Goal: Information Seeking & Learning: Learn about a topic

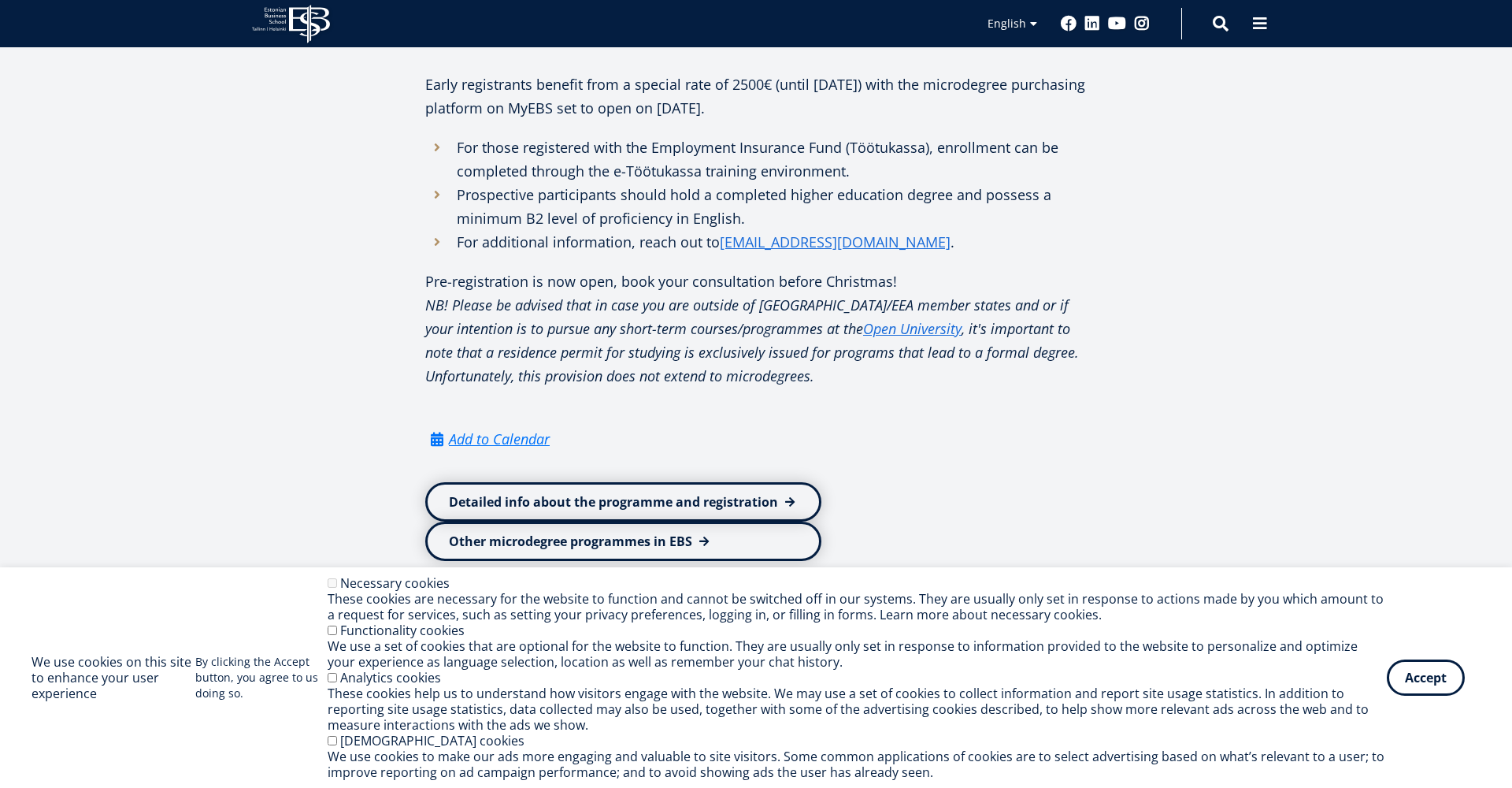
scroll to position [1043, 0]
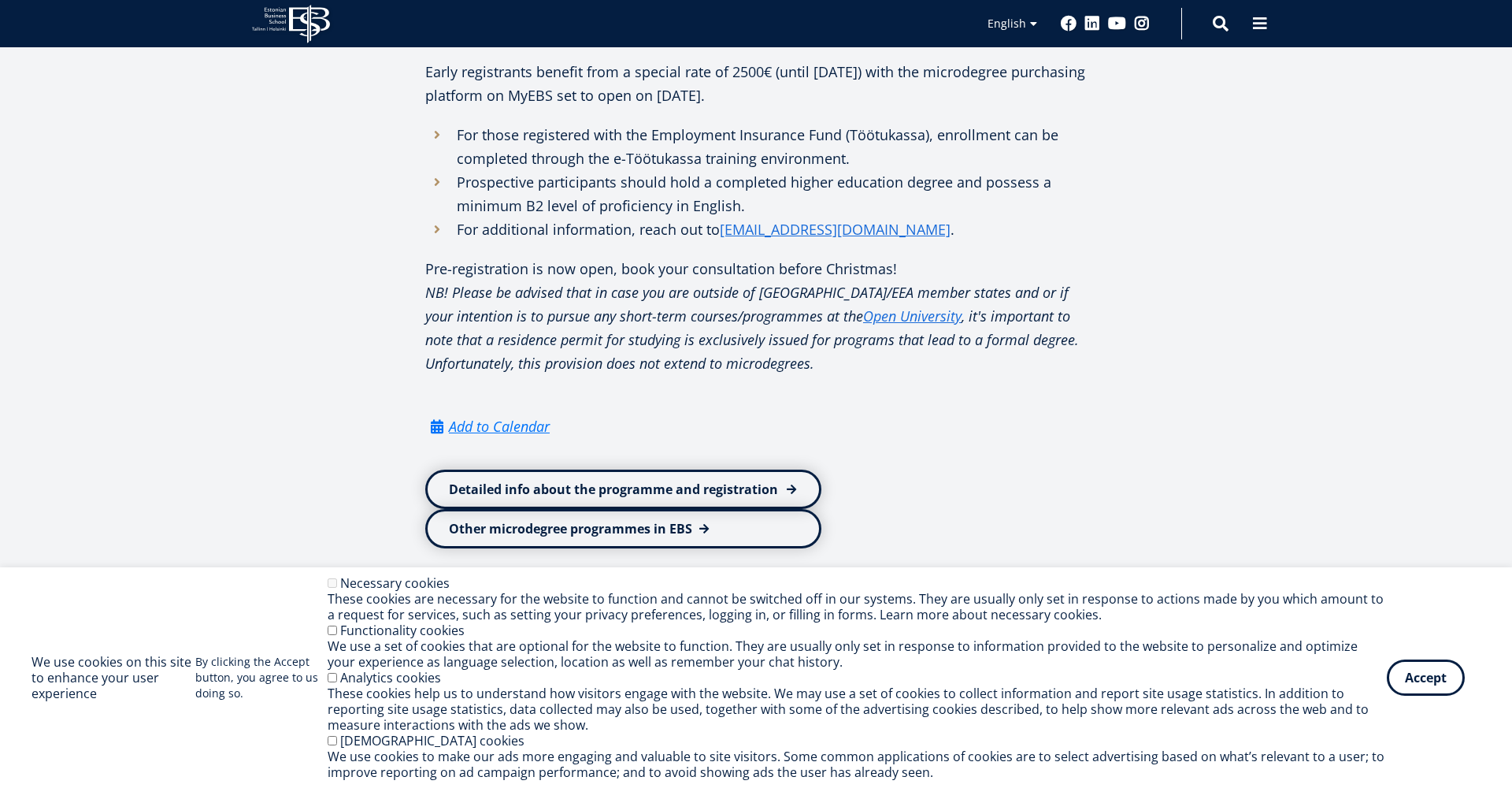
click at [604, 506] on link "Detailed info about the programme and registration" at bounding box center [623, 489] width 396 height 40
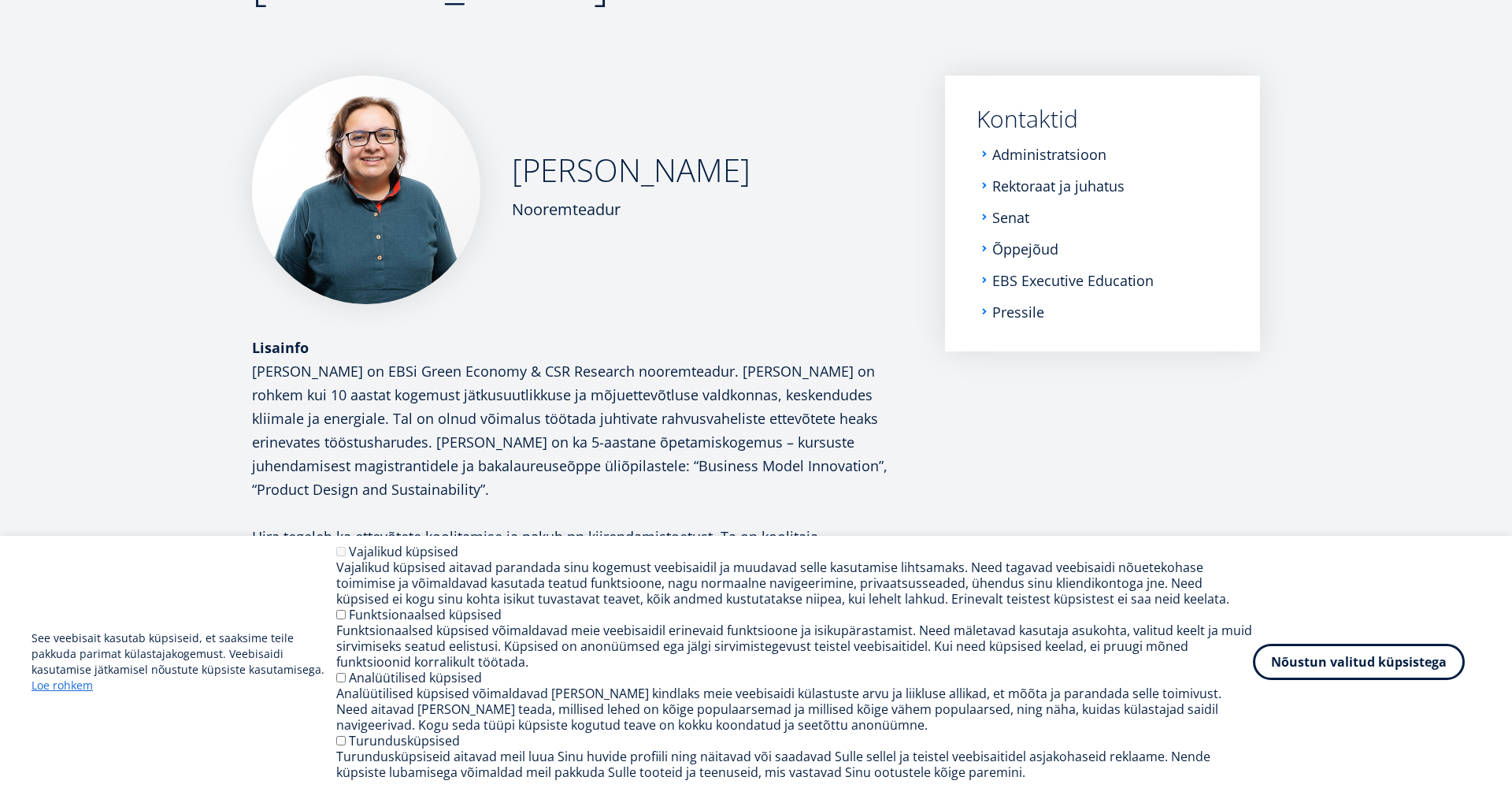
scroll to position [221, 0]
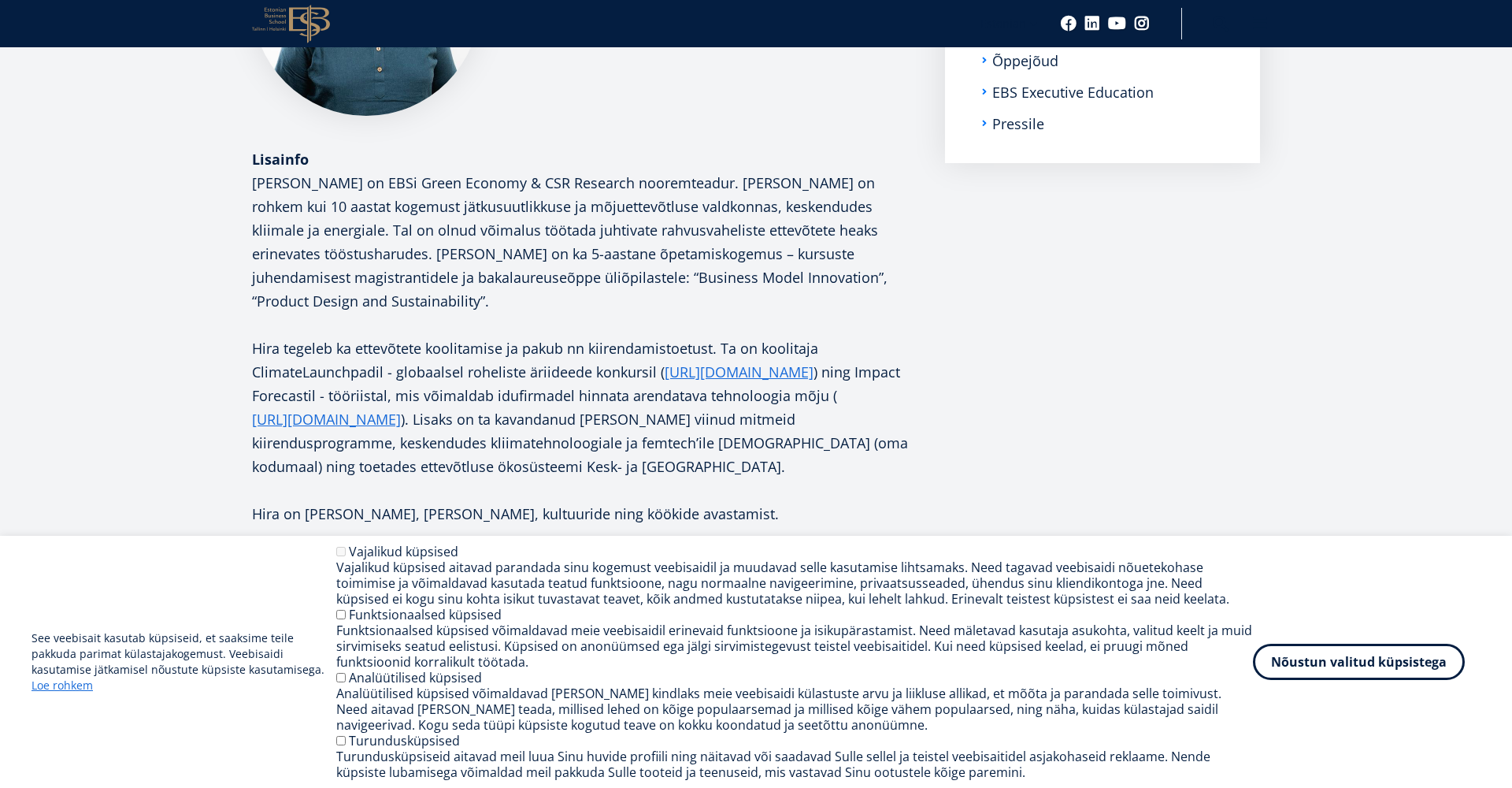
scroll to position [404, 0]
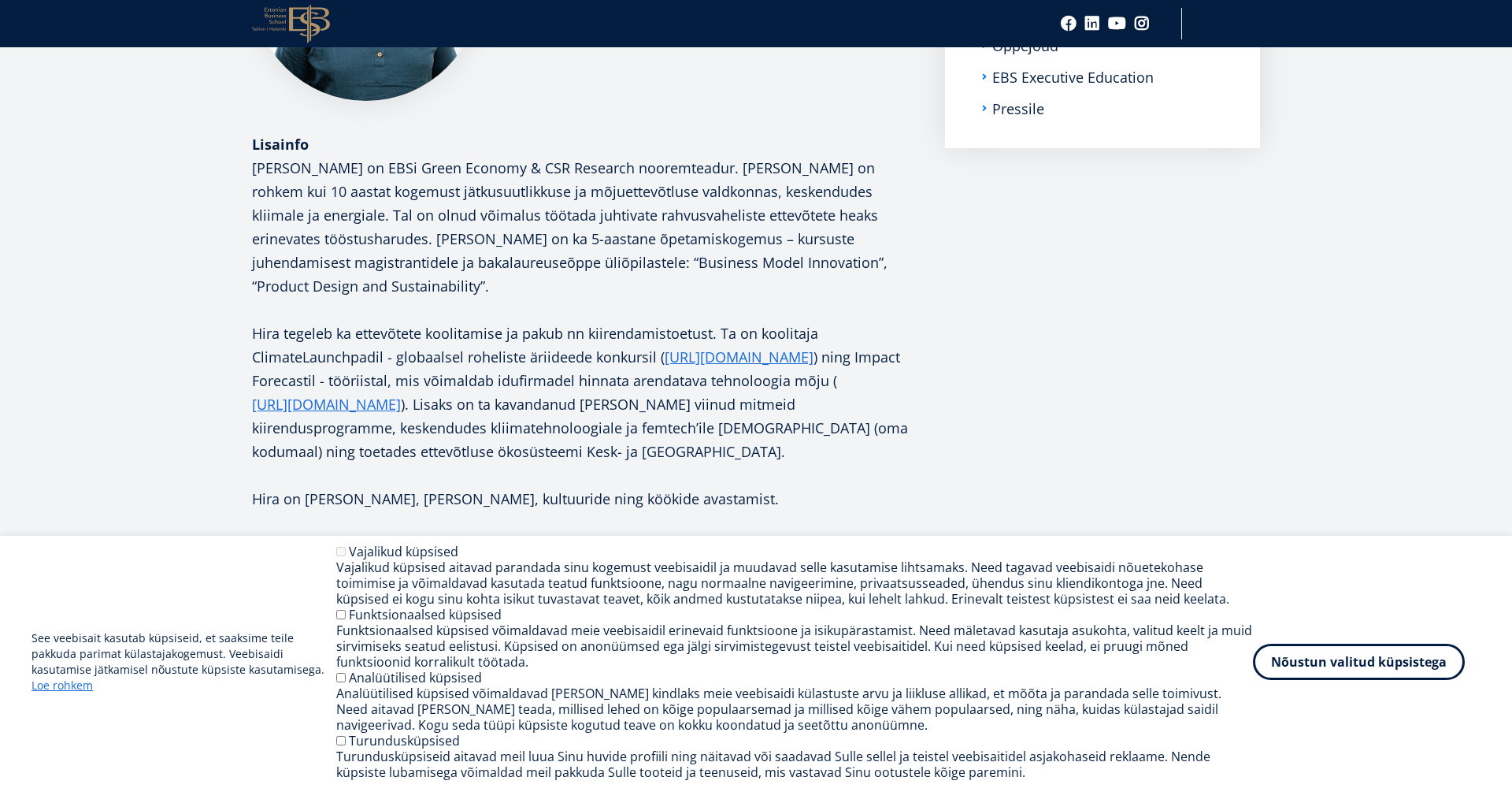
click at [505, 259] on p "Hira Wajahat Malik on EBSi Green Economy & CSR Research nooremteadur. Hiral on …" at bounding box center [583, 226] width 661 height 142
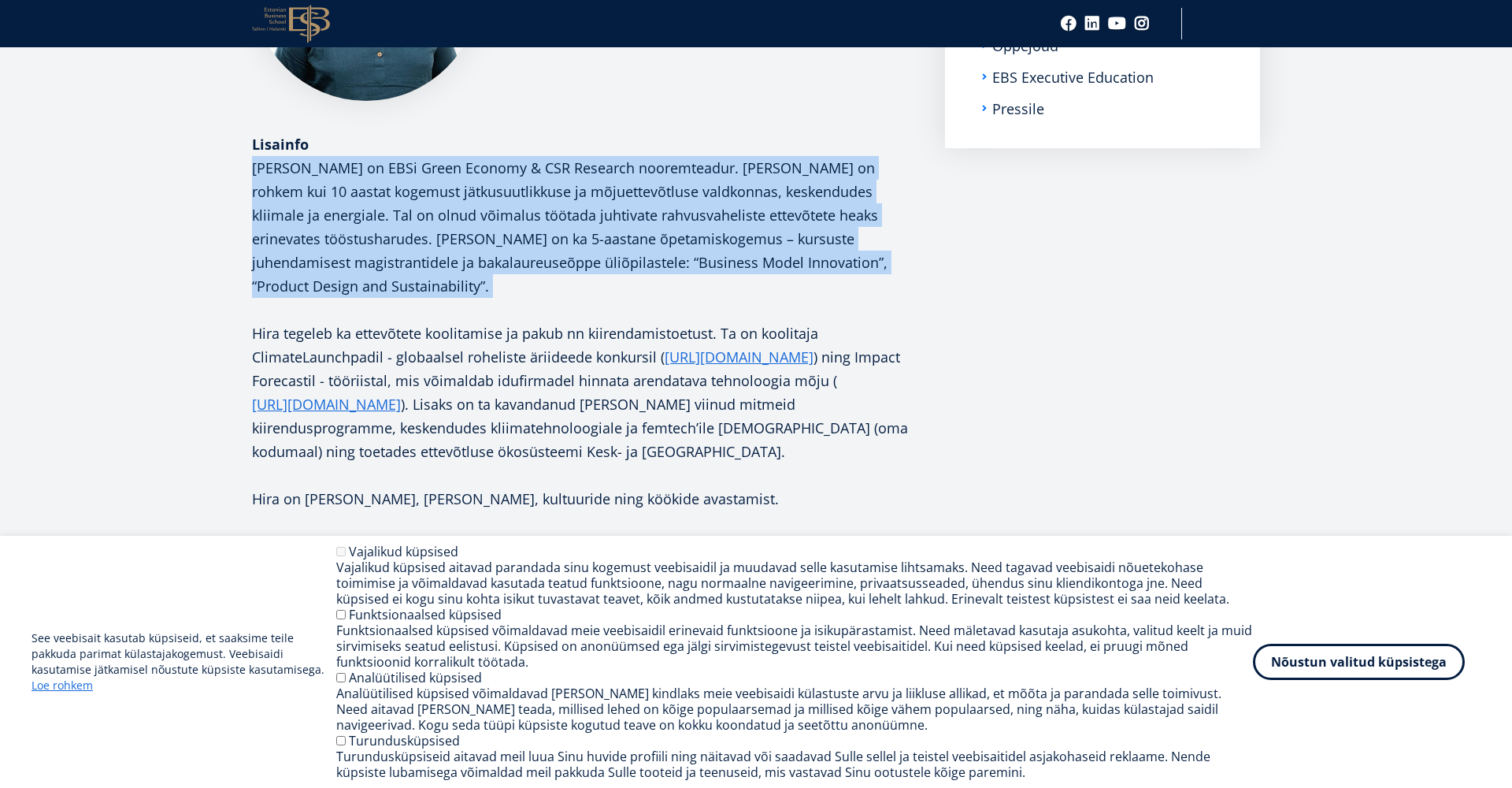
click at [505, 259] on p "Hira Wajahat Malik on EBSi Green Economy & CSR Research nooremteadur. Hiral on …" at bounding box center [583, 226] width 661 height 142
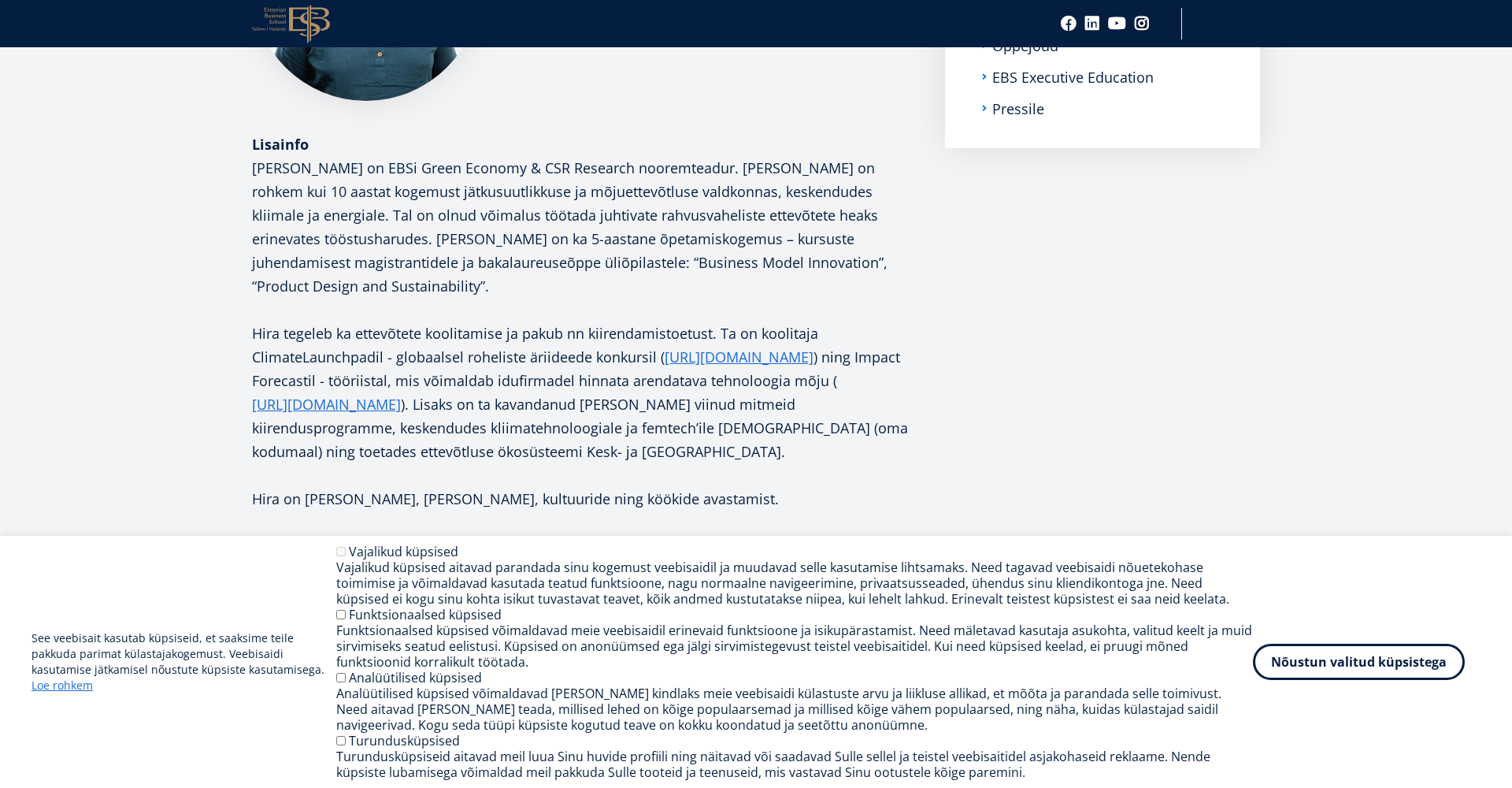
click at [509, 322] on p "Hira tegeleb ka ettevõtete koolitamise ja pakub nn kiirendamistoetust. Ta on ko…" at bounding box center [583, 392] width 661 height 142
click at [481, 238] on p "Hira Wajahat Malik on EBSi Green Economy & CSR Research nooremteadur. Hiral on …" at bounding box center [583, 226] width 661 height 142
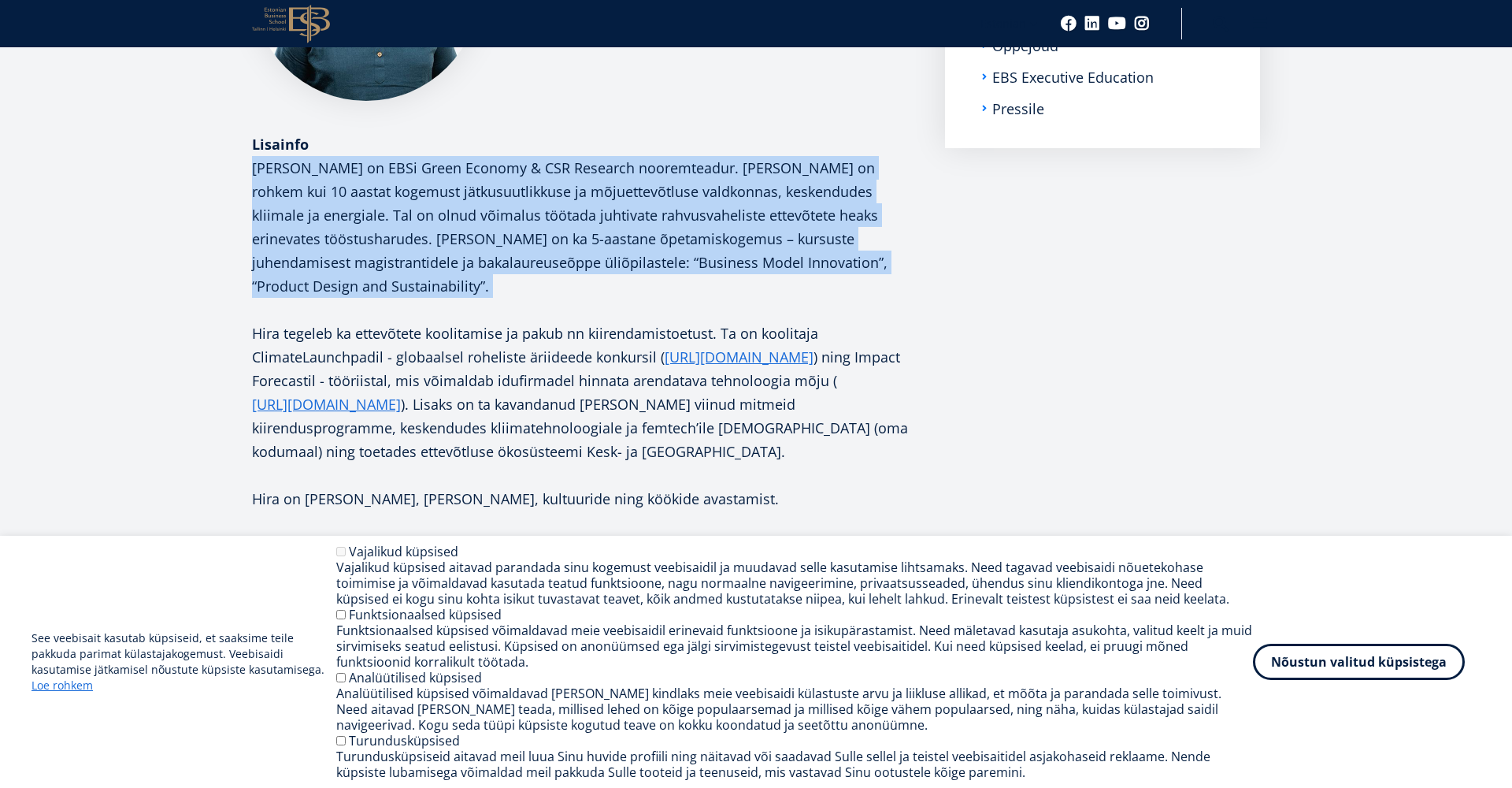
click at [481, 238] on p "Hira Wajahat Malik on EBSi Green Economy & CSR Research nooremteadur. Hiral on …" at bounding box center [583, 226] width 661 height 142
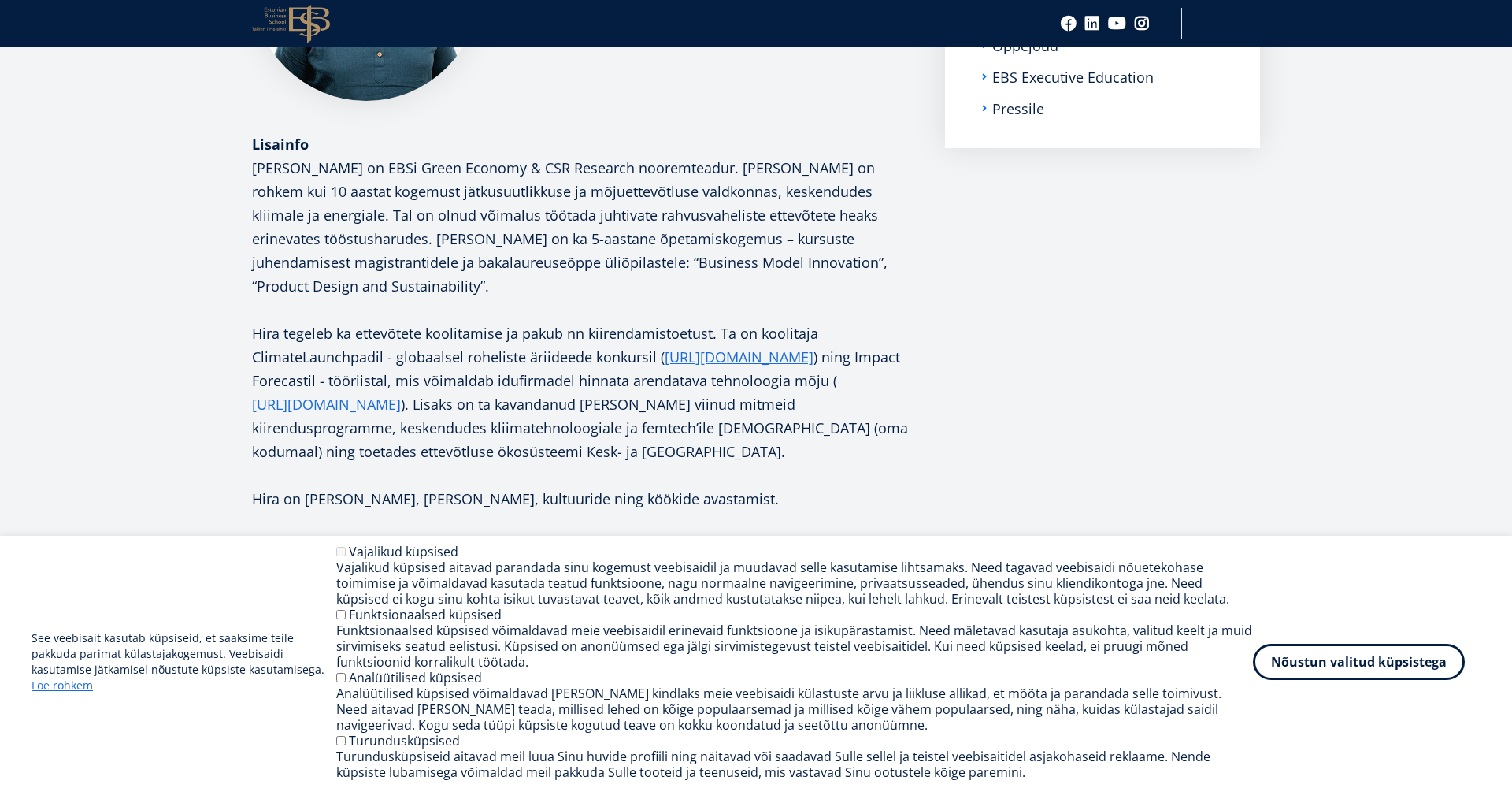
click at [495, 298] on p at bounding box center [583, 309] width 661 height 24
click at [504, 233] on p "Hira Wajahat Malik on EBSi Green Economy & CSR Research nooremteadur. Hiral on …" at bounding box center [583, 226] width 661 height 142
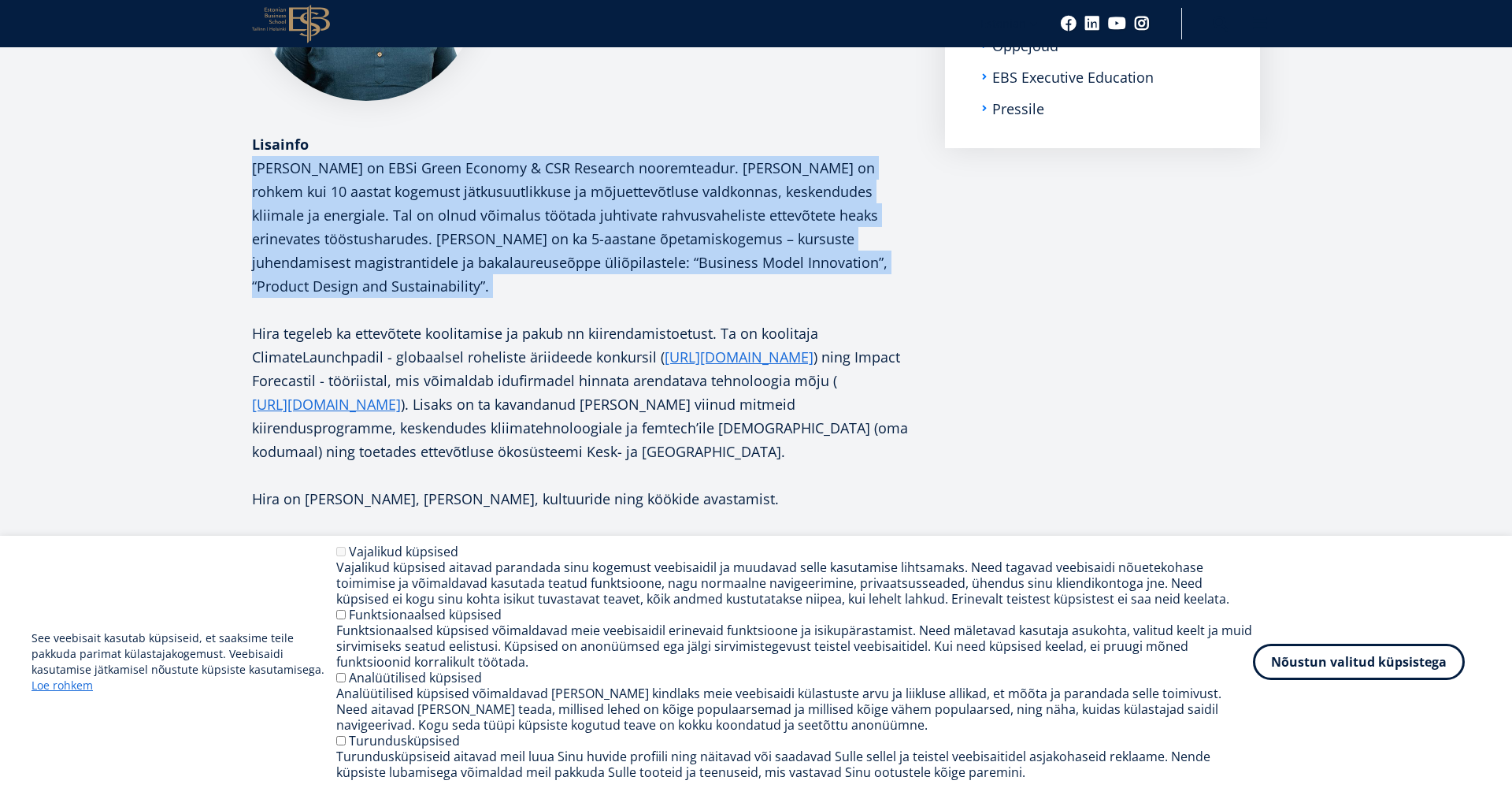
click at [504, 233] on p "Hira Wajahat Malik on EBSi Green Economy & CSR Research nooremteadur. Hiral on …" at bounding box center [583, 226] width 661 height 142
click at [504, 232] on p "Hira Wajahat Malik on EBSi Green Economy & CSR Research nooremteadur. Hiral on …" at bounding box center [583, 226] width 661 height 142
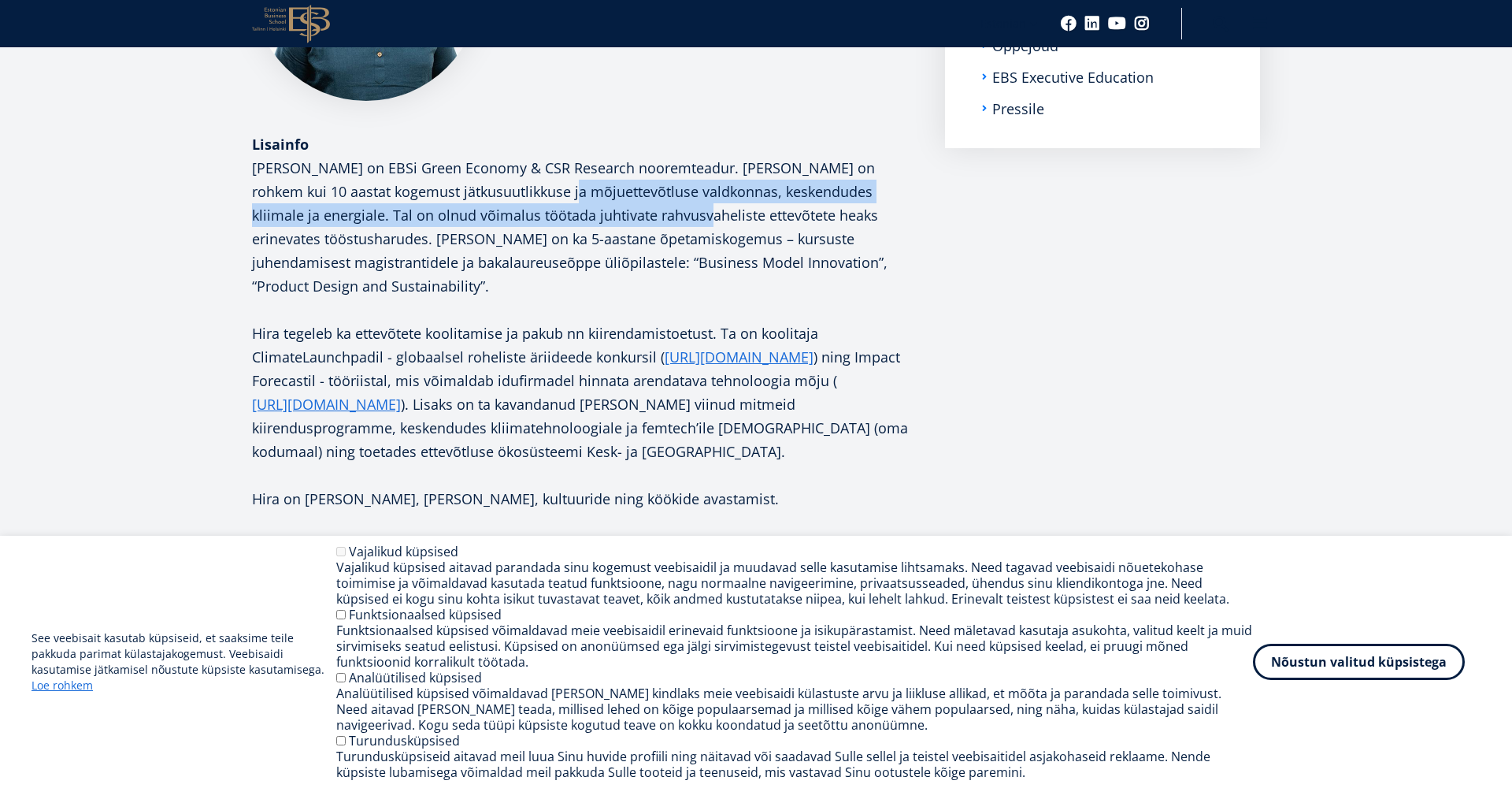
drag, startPoint x: 508, startPoint y: 188, endPoint x: 599, endPoint y: 222, distance: 97.1
click at [599, 222] on p "Hira Wajahat Malik on EBSi Green Economy & CSR Research nooremteadur. Hiral on …" at bounding box center [583, 226] width 661 height 142
click at [539, 192] on p "Hira Wajahat Malik on EBSi Green Economy & CSR Research nooremteadur. Hiral on …" at bounding box center [583, 226] width 661 height 142
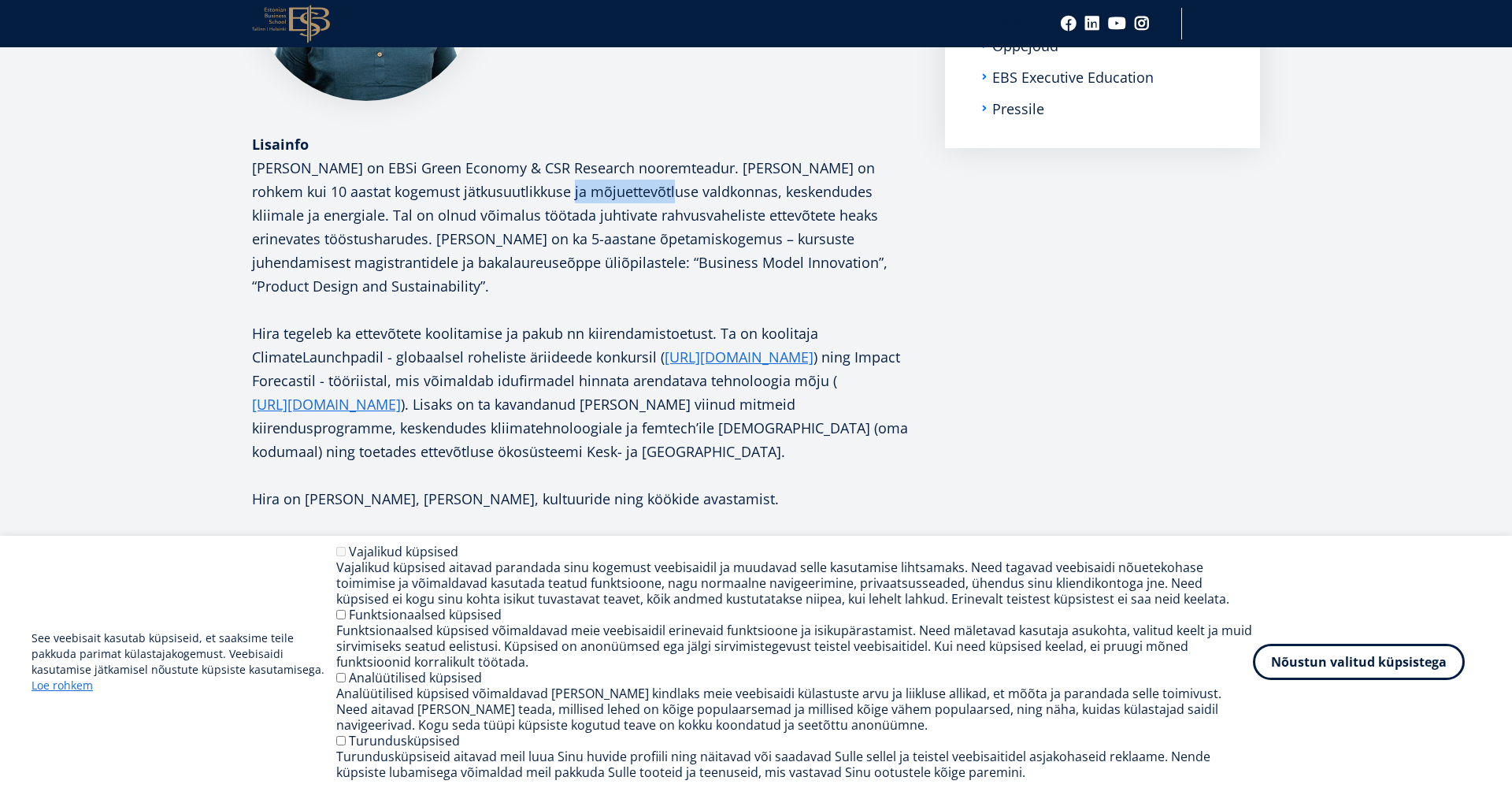
click at [539, 192] on p "Hira Wajahat Malik on EBSi Green Economy & CSR Research nooremteadur. Hiral on …" at bounding box center [583, 226] width 661 height 142
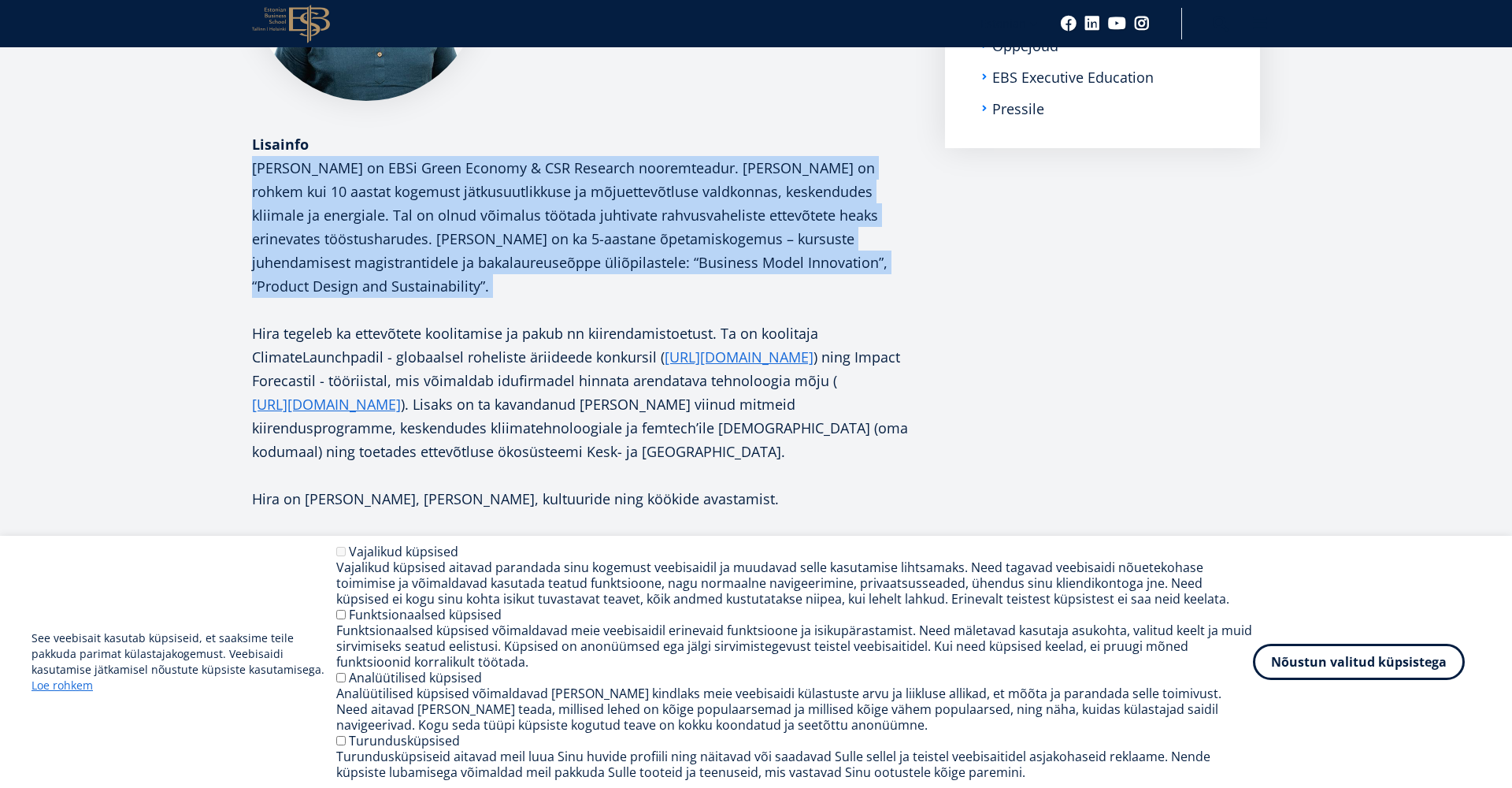
click at [539, 192] on p "Hira Wajahat Malik on EBSi Green Economy & CSR Research nooremteadur. Hiral on …" at bounding box center [583, 226] width 661 height 142
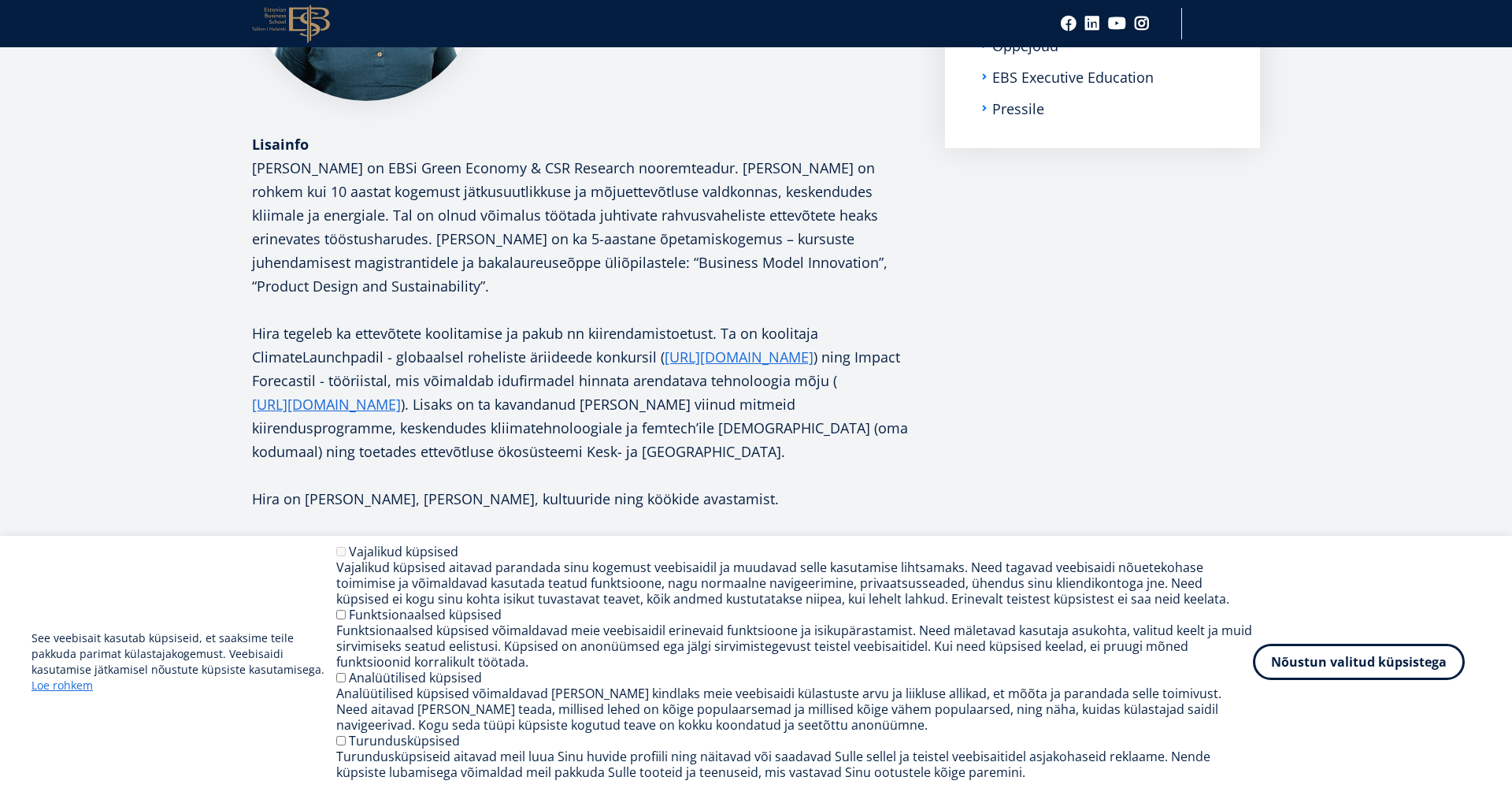
click at [467, 298] on p at bounding box center [583, 309] width 661 height 24
click at [463, 322] on p "Hira tegeleb ka ettevõtete koolitamise ja pakub nn kiirendamistoetust. Ta on ko…" at bounding box center [583, 392] width 661 height 142
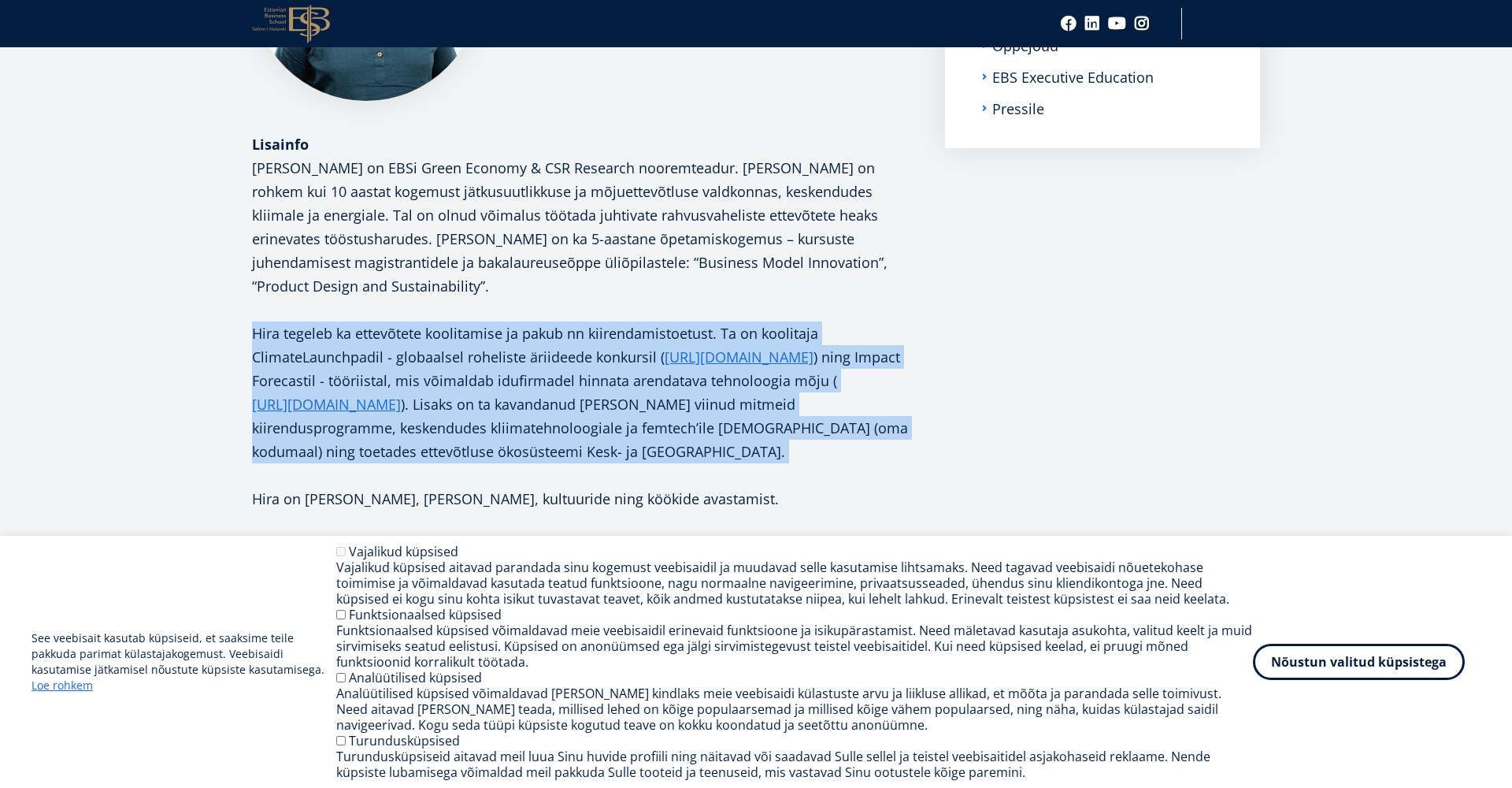
click at [463, 322] on p "Hira tegeleb ka ettevõtete koolitamise ja pakub nn kiirendamistoetust. Ta on ko…" at bounding box center [583, 392] width 661 height 142
click at [425, 327] on p "Hira tegeleb ka ettevõtete koolitamise ja pakub nn kiirendamistoetust. Ta on ko…" at bounding box center [583, 392] width 661 height 142
click at [432, 347] on p "Hira tegeleb ka ettevõtete koolitamise ja pakub nn kiirendamistoetust. Ta on ko…" at bounding box center [583, 392] width 661 height 142
click at [519, 344] on p "Hira tegeleb ka ettevõtete koolitamise ja pakub nn kiirendamistoetust. Ta on ko…" at bounding box center [583, 392] width 661 height 142
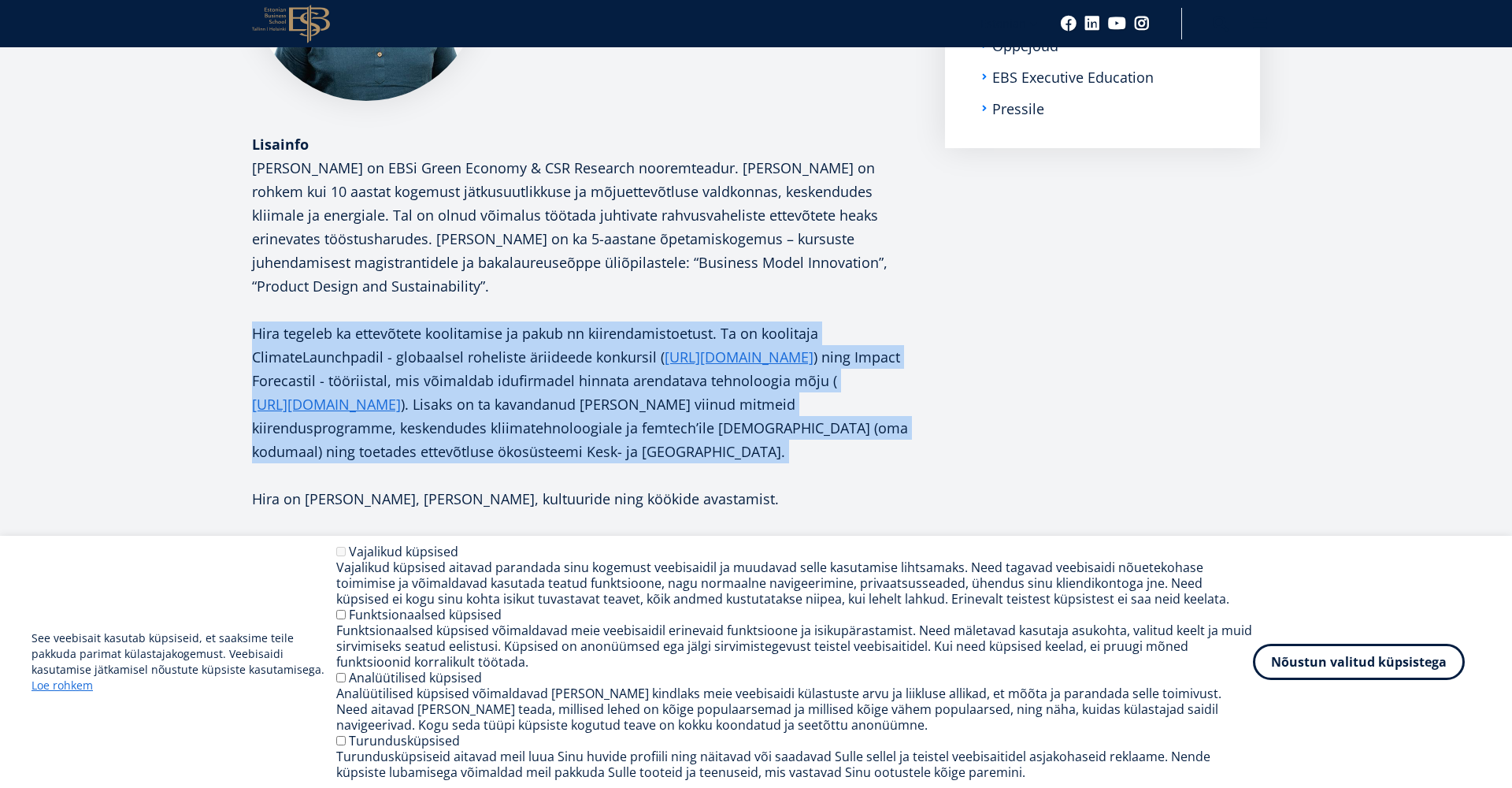
click at [519, 344] on p "Hira tegeleb ka ettevõtete koolitamise ja pakub nn kiirendamistoetust. Ta on ko…" at bounding box center [583, 392] width 661 height 142
click at [519, 364] on p "Hira tegeleb ka ettevõtete koolitamise ja pakub nn kiirendamistoetust. Ta on ko…" at bounding box center [583, 392] width 661 height 142
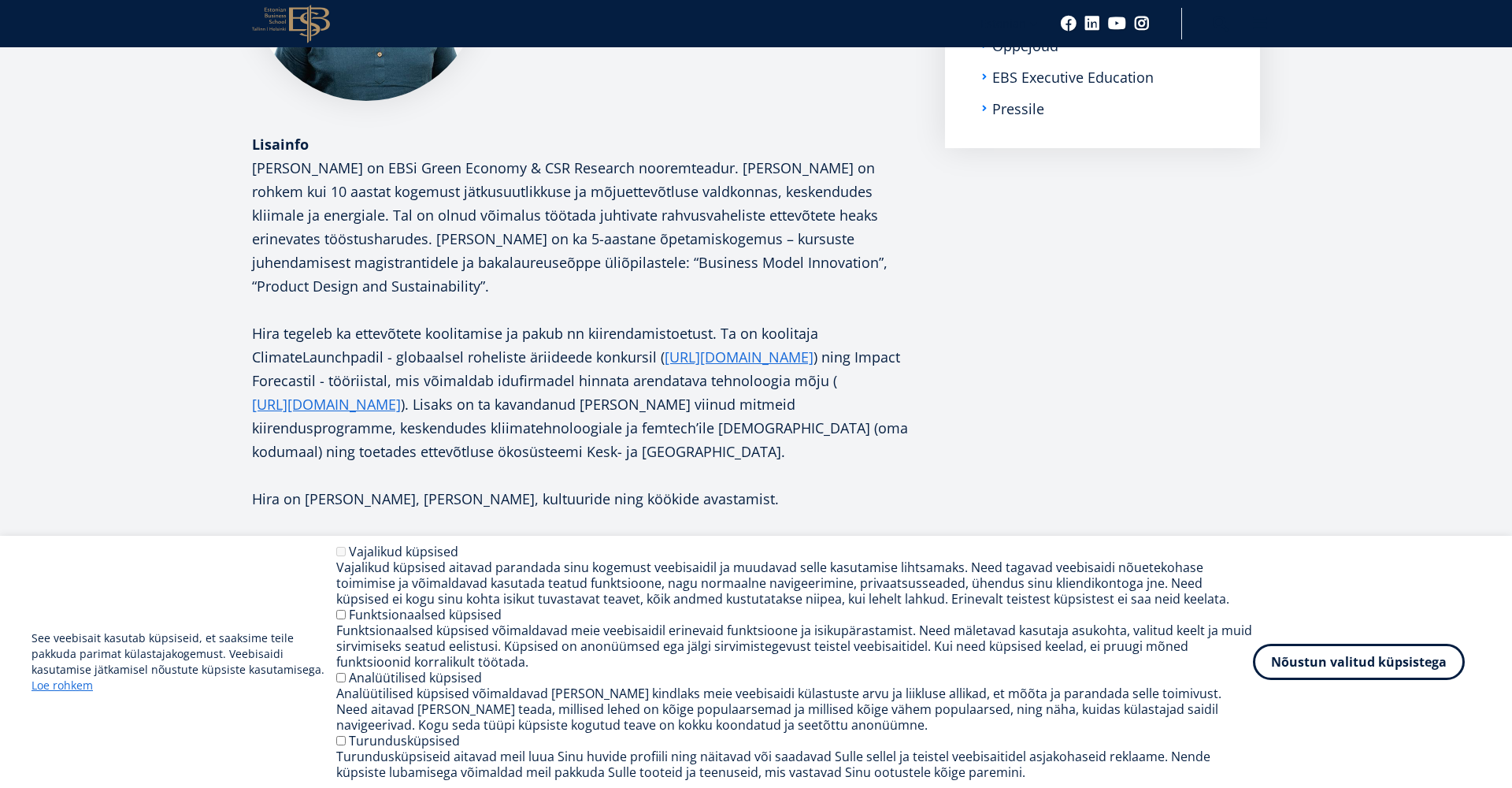
click at [516, 392] on p "Hira tegeleb ka ettevõtete koolitamise ja pakub nn kiirendamistoetust. Ta on ko…" at bounding box center [583, 392] width 661 height 142
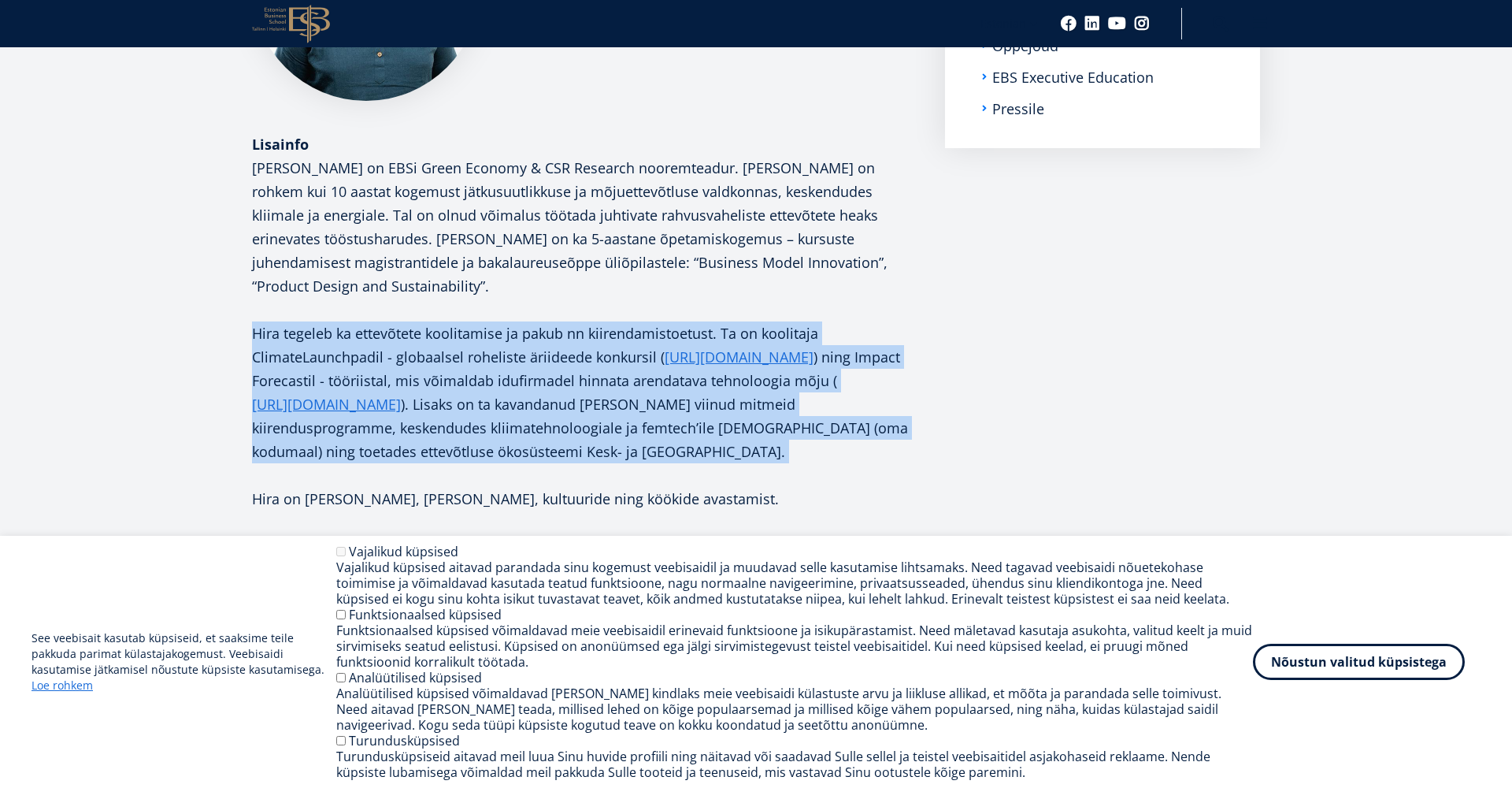
click at [516, 392] on p "Hira tegeleb ka ettevõtete koolitamise ja pakub nn kiirendamistoetust. Ta on ko…" at bounding box center [583, 392] width 661 height 142
click at [518, 379] on p "Hira tegeleb ka ettevõtete koolitamise ja pakub nn kiirendamistoetust. Ta on ko…" at bounding box center [583, 392] width 661 height 142
click at [518, 380] on p "Hira tegeleb ka ettevõtete koolitamise ja pakub nn kiirendamistoetust. Ta on ko…" at bounding box center [583, 392] width 661 height 142
click at [519, 410] on p "Hira tegeleb ka ettevõtete koolitamise ja pakub nn kiirendamistoetust. Ta on ko…" at bounding box center [583, 392] width 661 height 142
click at [521, 432] on p "Hira tegeleb ka ettevõtete koolitamise ja pakub nn kiirendamistoetust. Ta on ko…" at bounding box center [583, 392] width 661 height 142
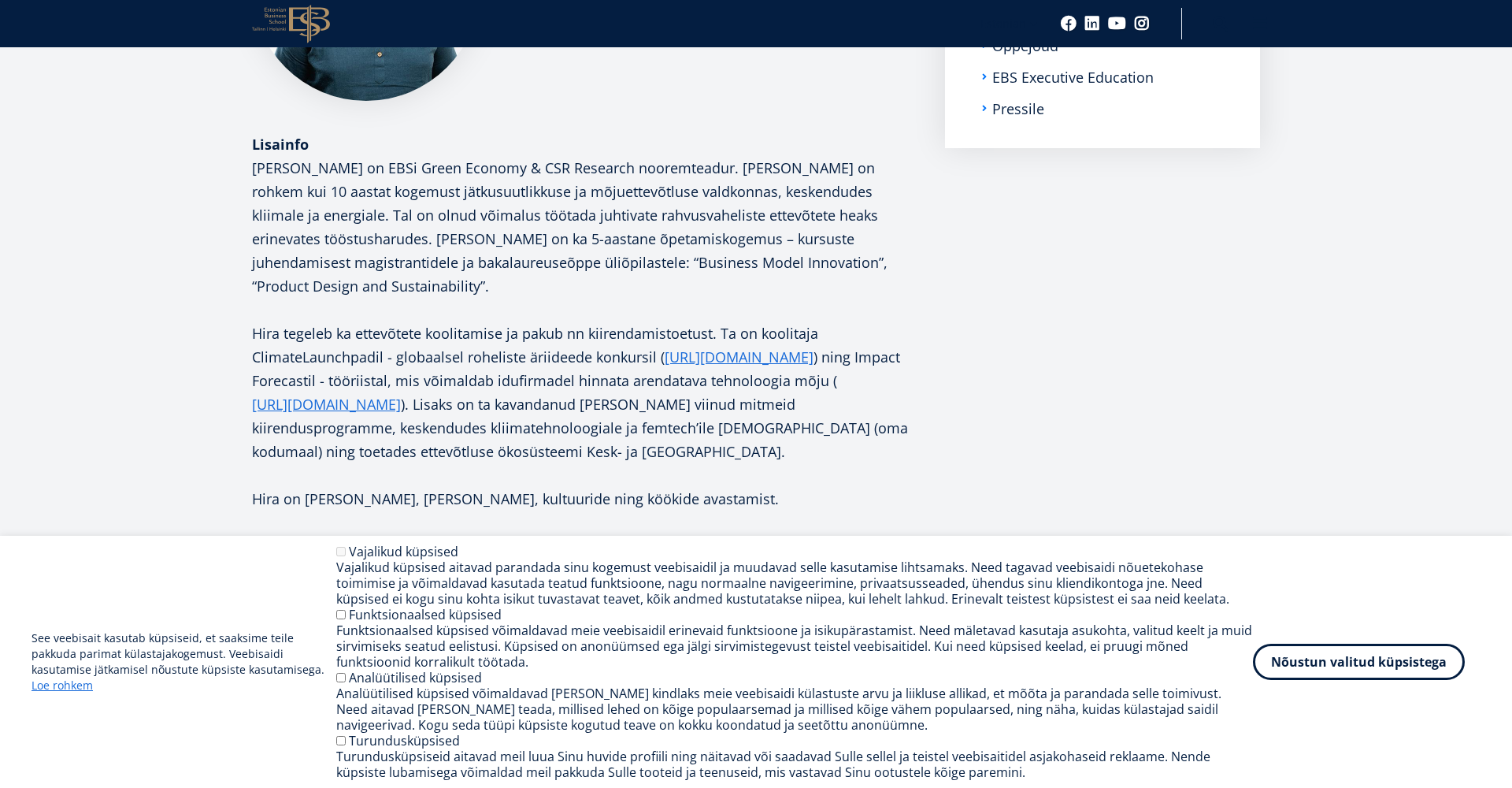
click at [446, 191] on p "Hira Wajahat Malik on EBSi Green Economy & CSR Research nooremteadur. Hiral on …" at bounding box center [583, 226] width 661 height 142
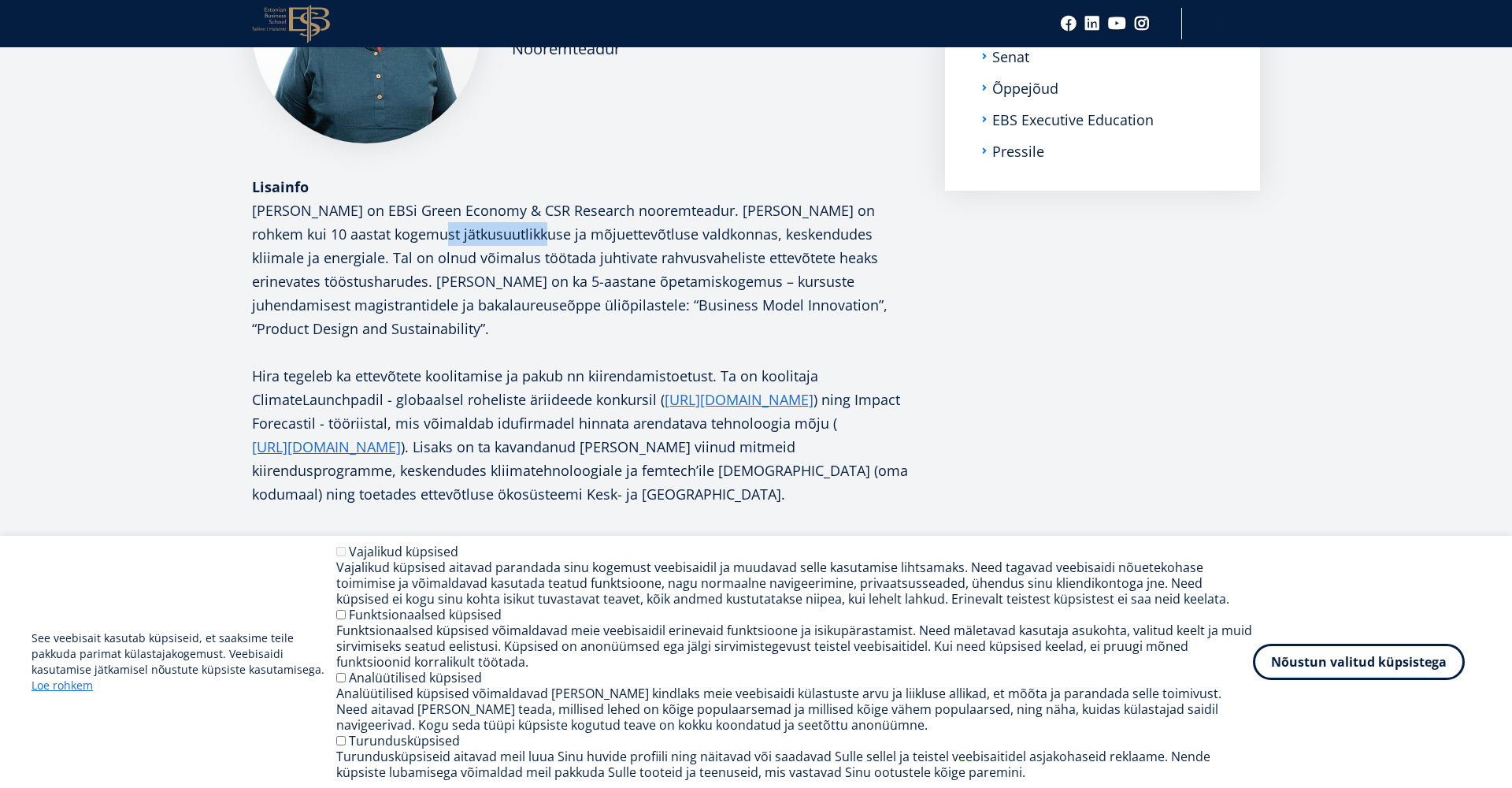
scroll to position [372, 0]
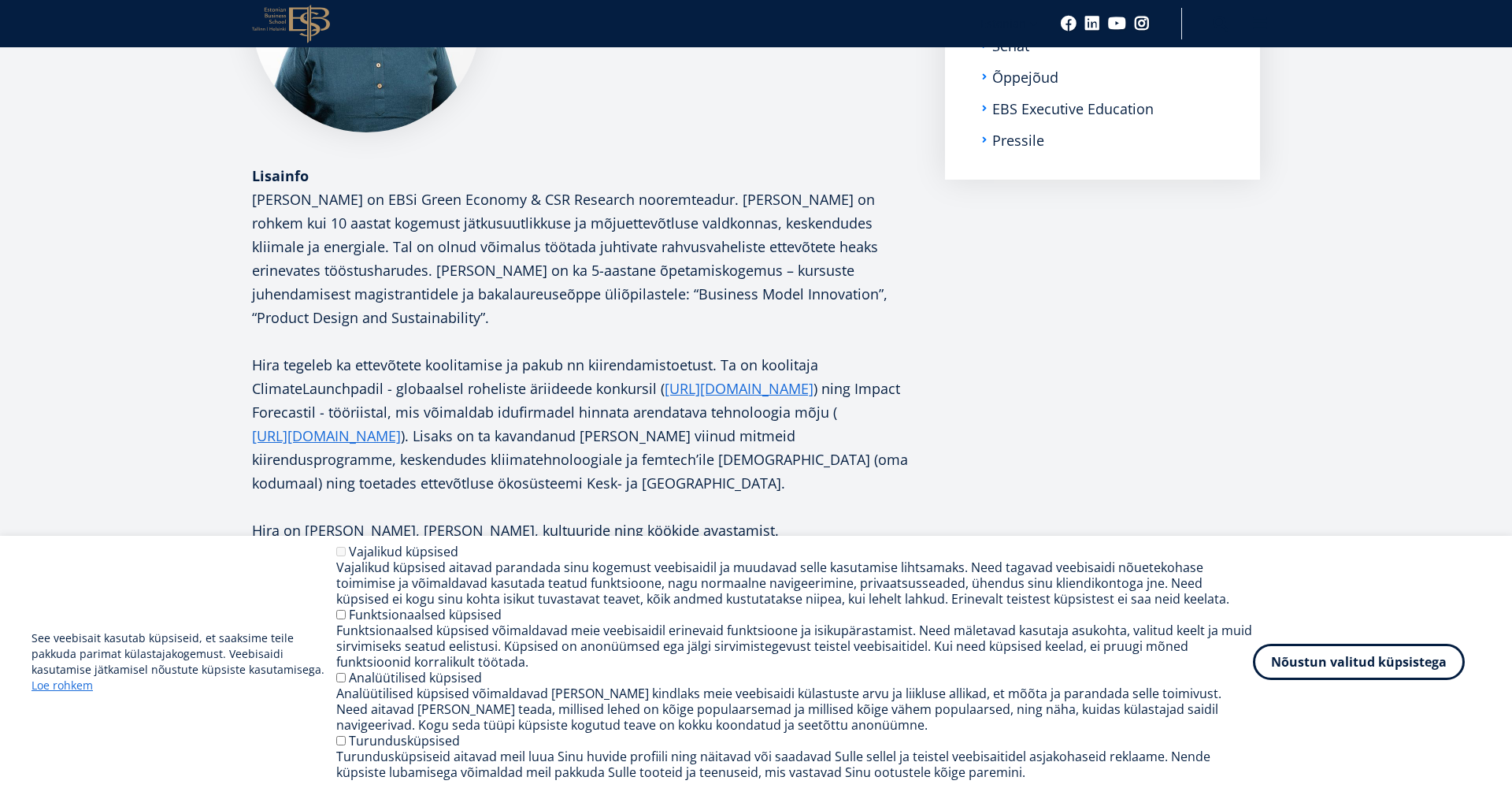
click at [463, 238] on p "Hira Wajahat Malik on EBSi Green Economy & CSR Research nooremteadur. Hiral on …" at bounding box center [583, 258] width 661 height 142
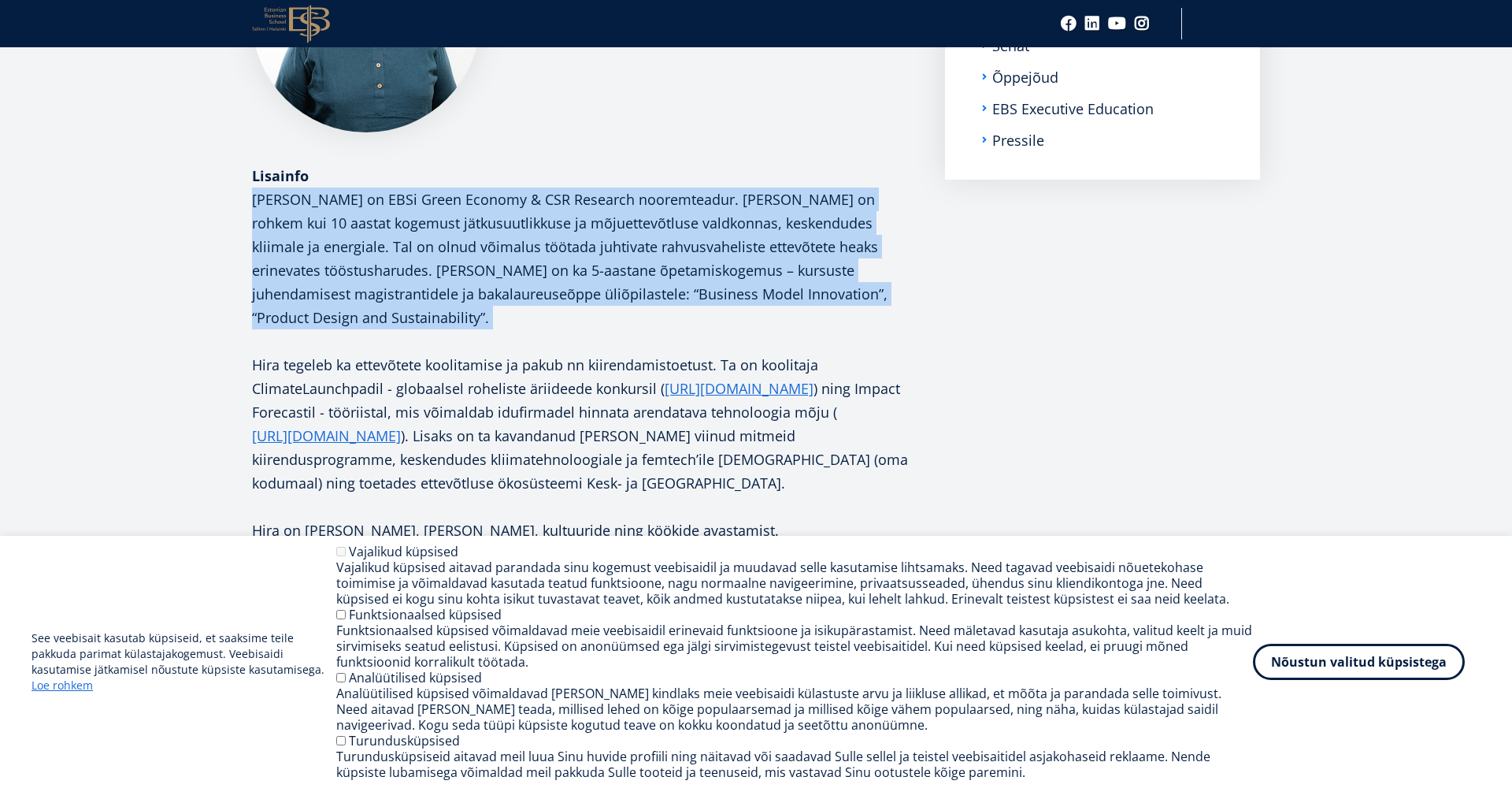
click at [463, 238] on p "Hira Wajahat Malik on EBSi Green Economy & CSR Research nooremteadur. Hiral on …" at bounding box center [583, 258] width 661 height 142
click at [478, 281] on p "Hira Wajahat Malik on EBSi Green Economy & CSR Research nooremteadur. Hiral on …" at bounding box center [583, 258] width 661 height 142
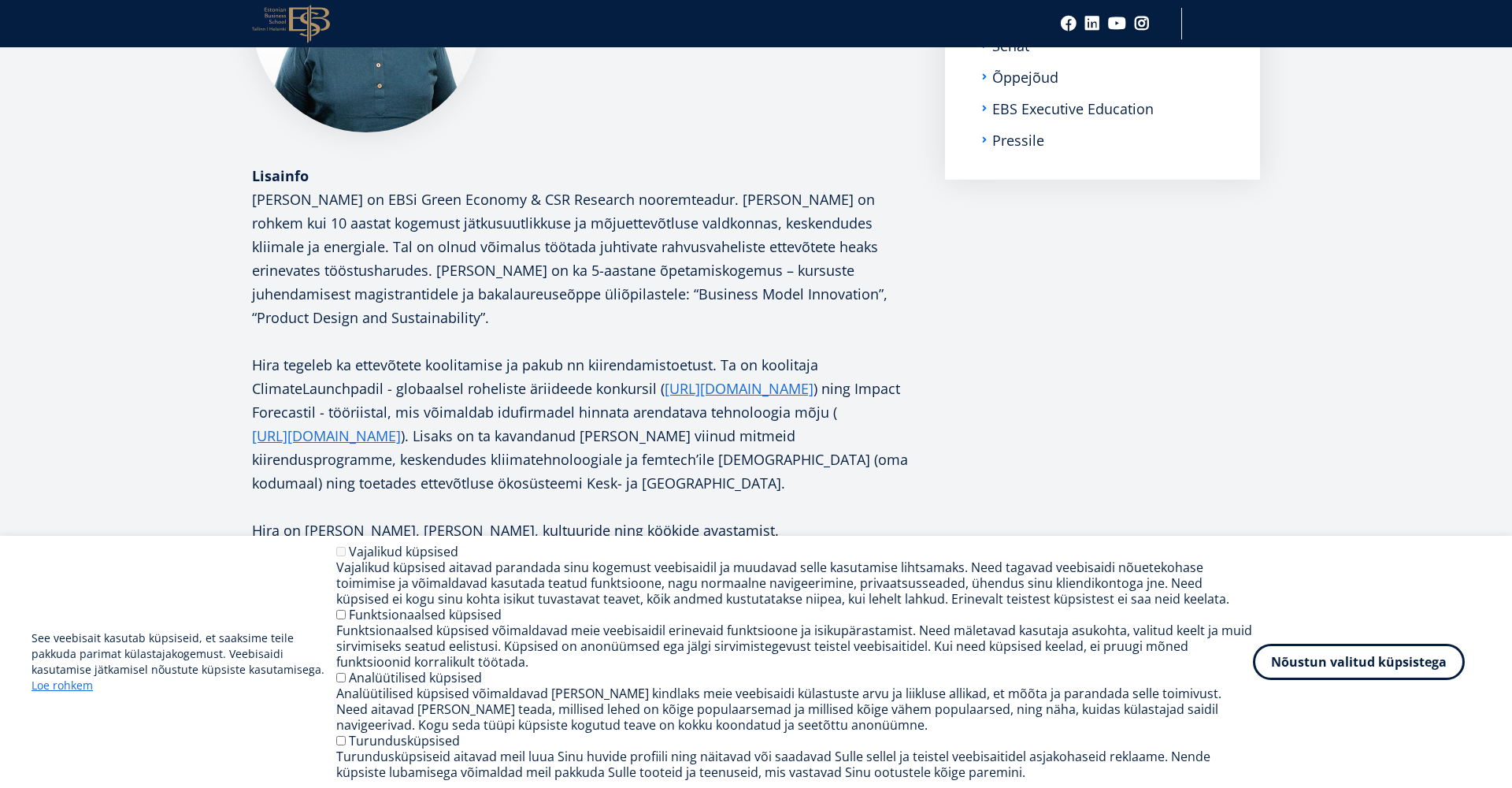
click at [469, 250] on p "Hira Wajahat Malik on EBSi Green Economy & CSR Research nooremteadur. Hiral on …" at bounding box center [583, 258] width 661 height 142
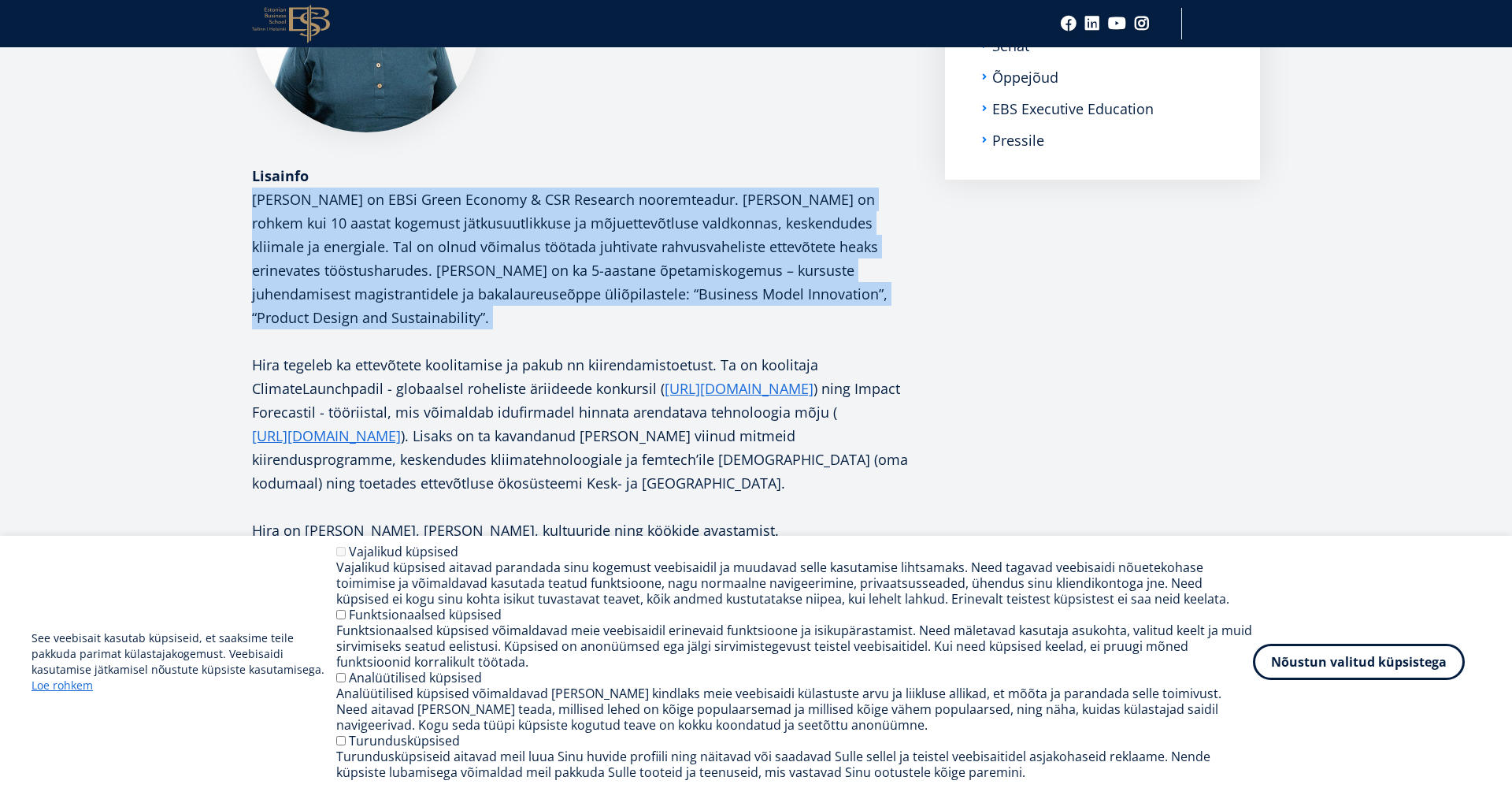
click at [469, 250] on p "Hira Wajahat Malik on EBSi Green Economy & CSR Research nooremteadur. Hiral on …" at bounding box center [583, 258] width 661 height 142
click at [469, 279] on p "Hira Wajahat Malik on EBSi Green Economy & CSR Research nooremteadur. Hiral on …" at bounding box center [583, 258] width 661 height 142
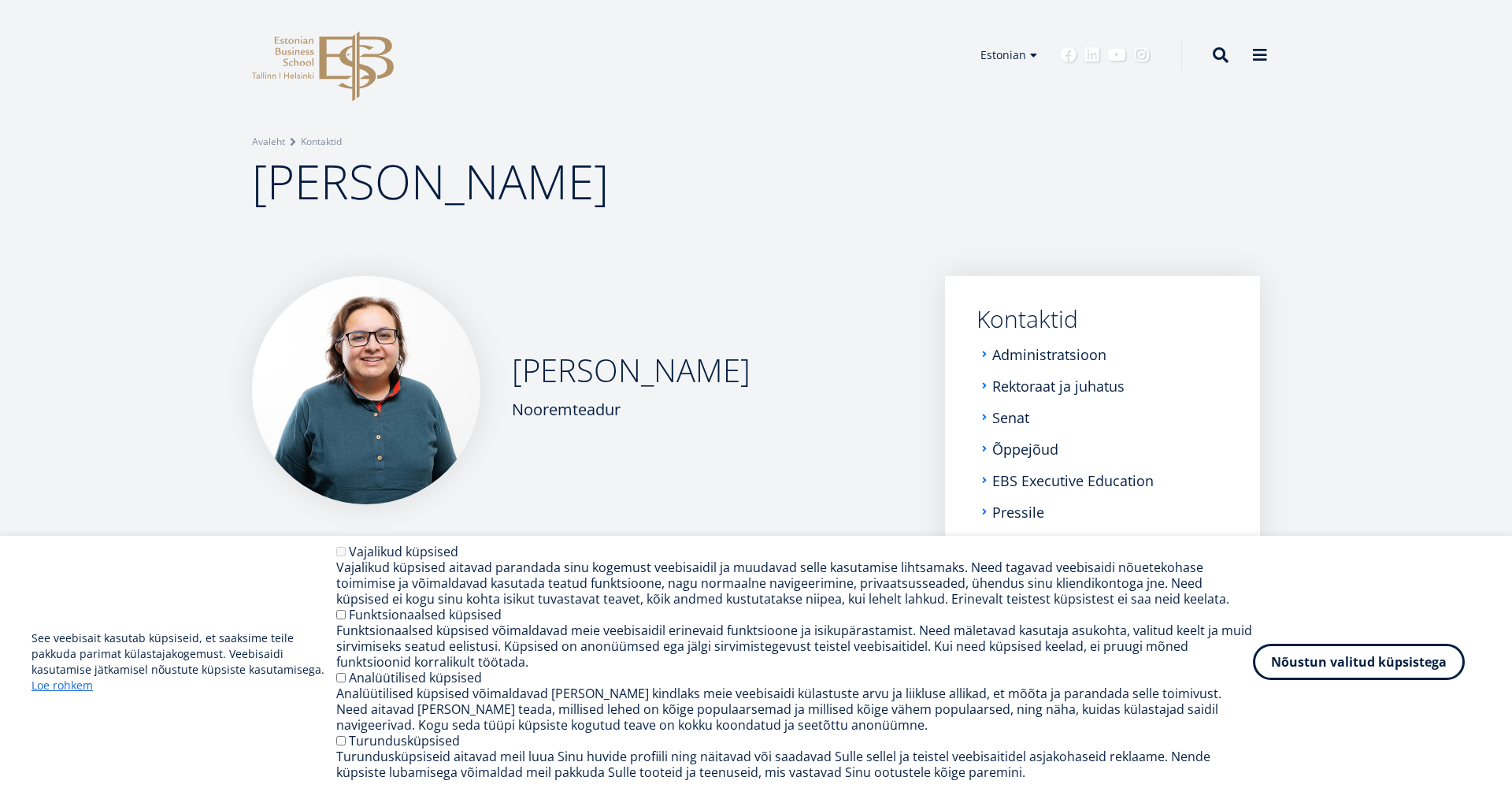
scroll to position [0, 0]
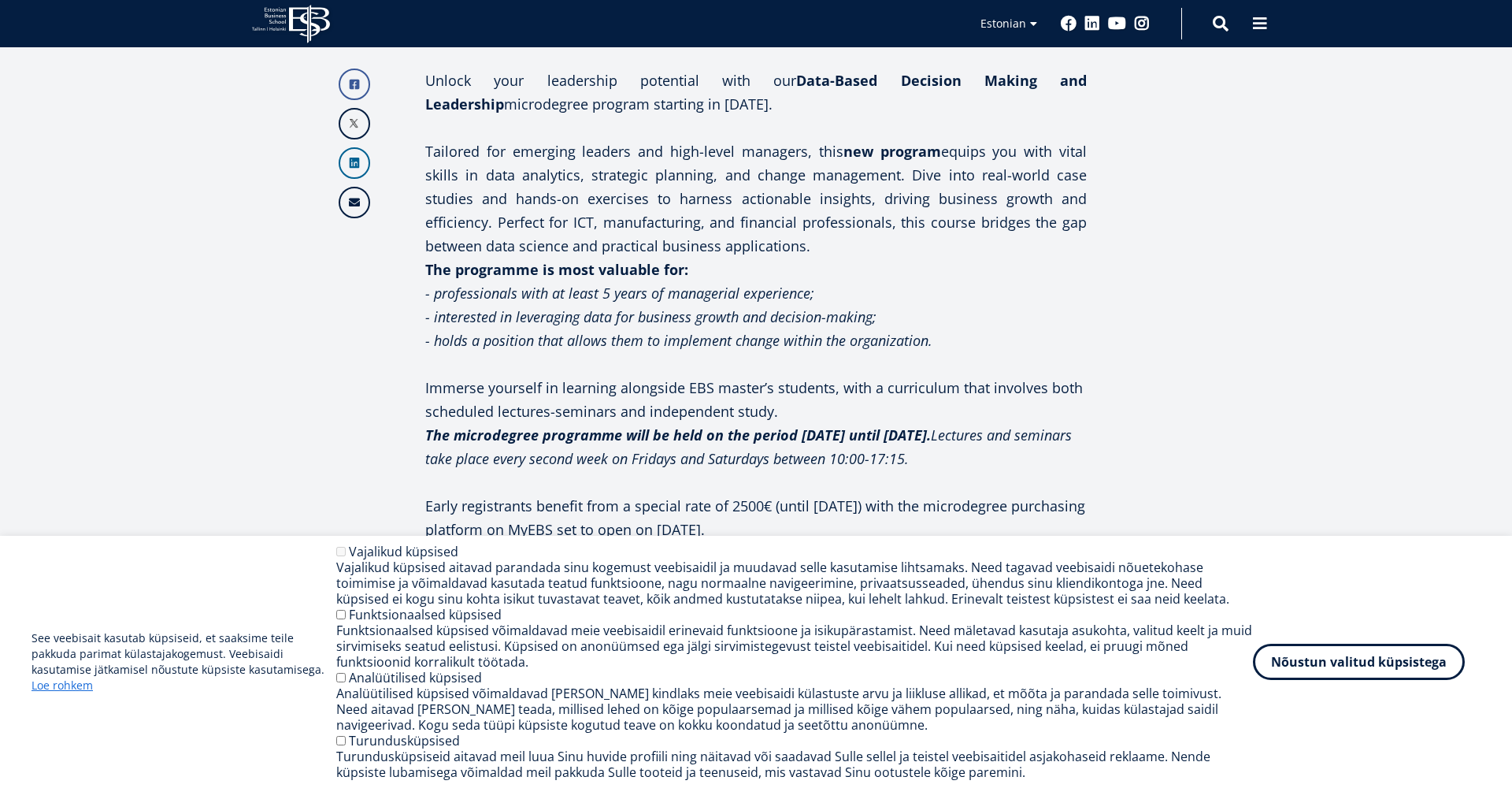
scroll to position [608, 0]
click at [508, 298] on em "- professionals with at least 5 years of managerial experience;" at bounding box center [620, 293] width 389 height 19
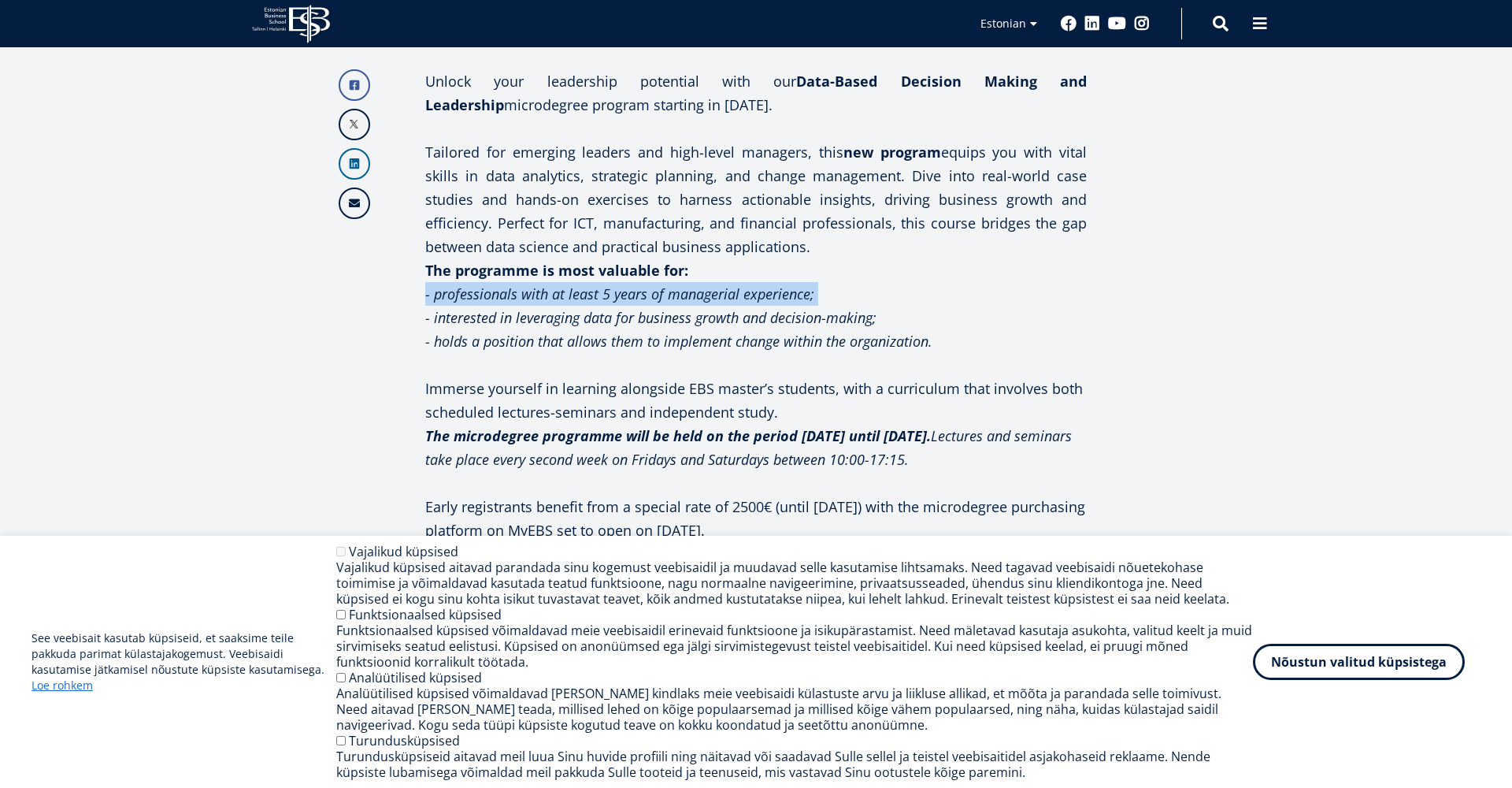
click at [508, 298] on em "- professionals with at least 5 years of managerial experience;" at bounding box center [620, 293] width 389 height 19
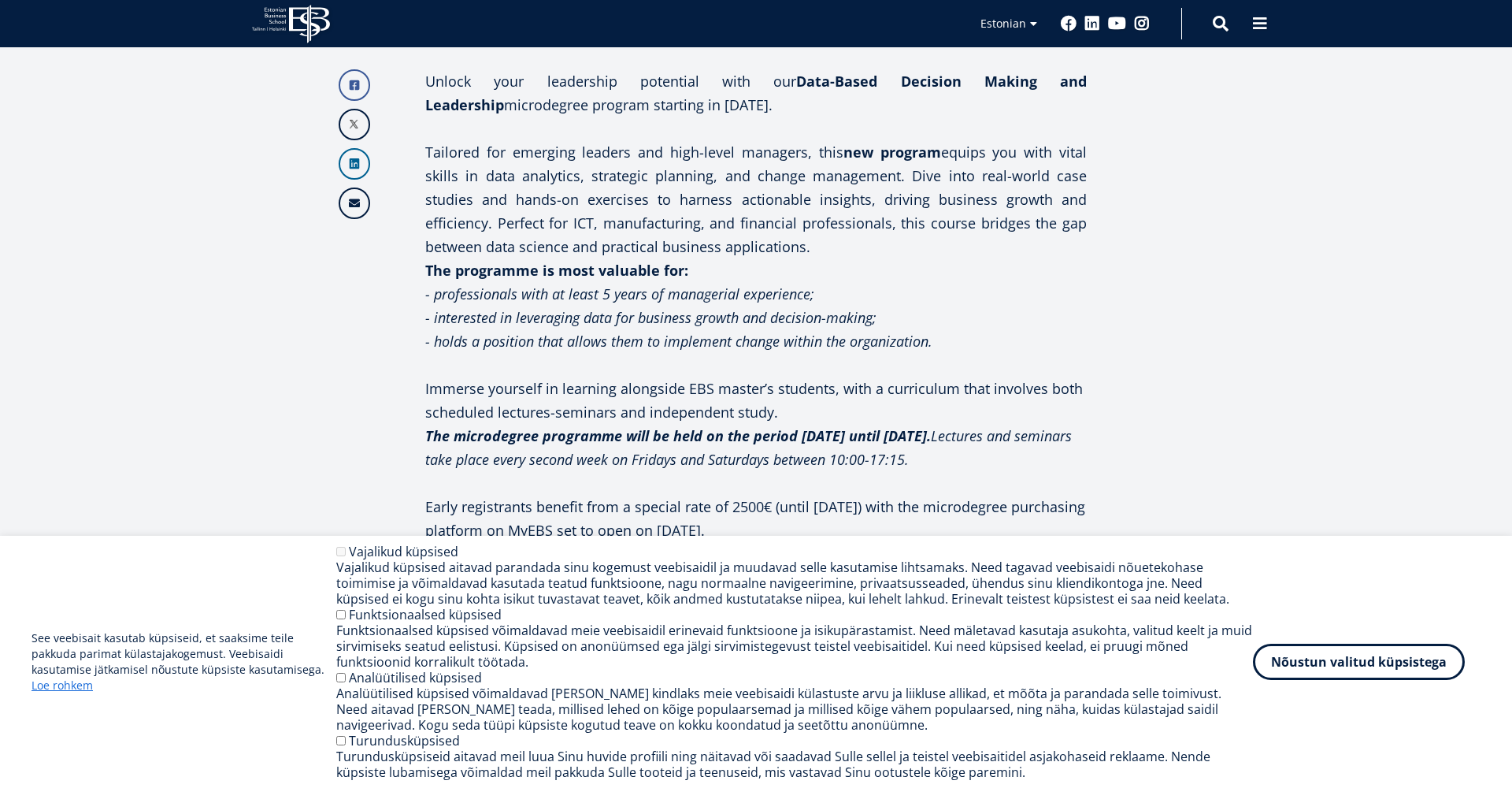
click at [498, 171] on p "Tailored for emerging leaders and high-level managers, this new program equips …" at bounding box center [756, 199] width 661 height 118
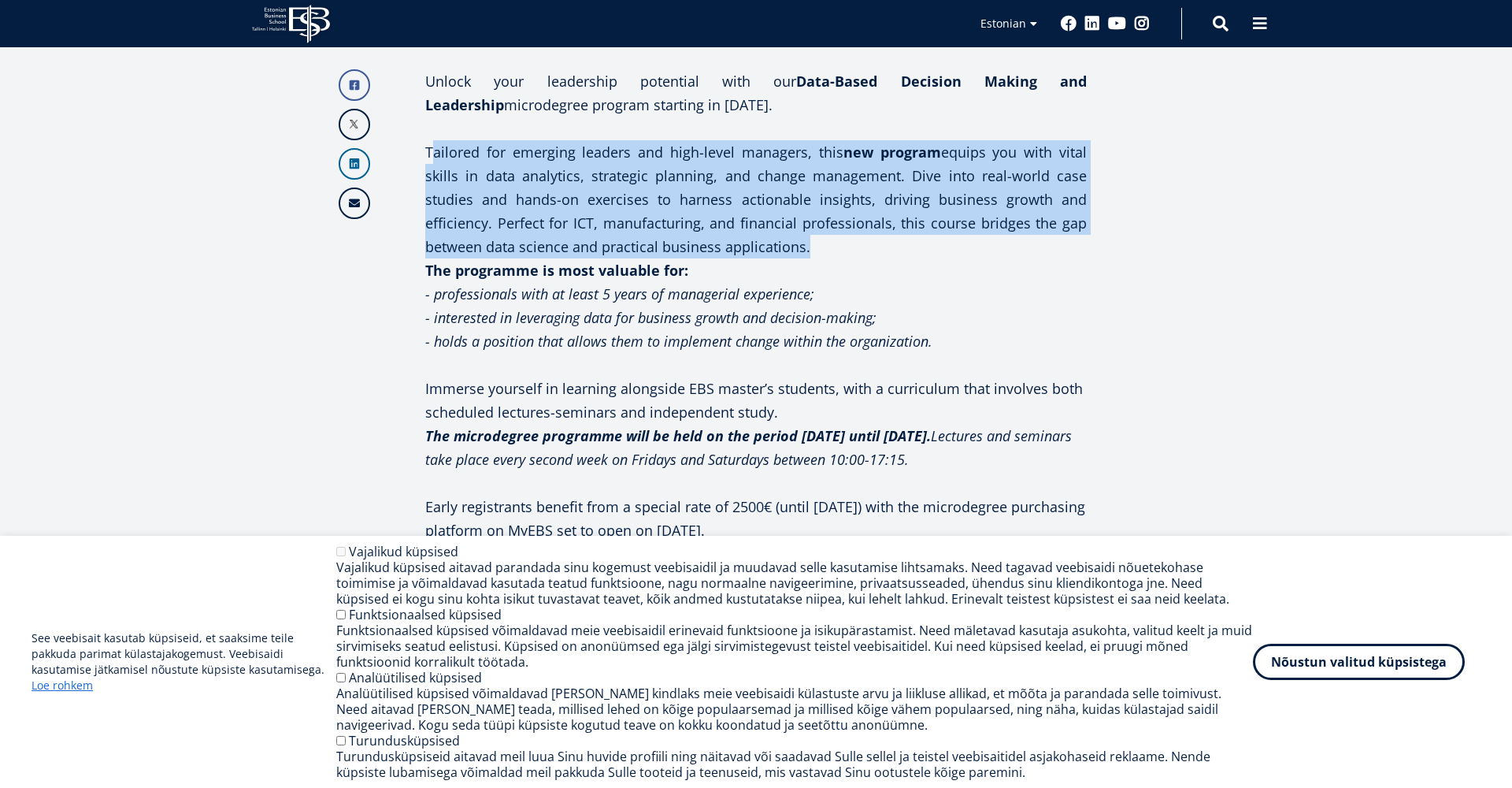
click at [498, 171] on p "Tailored for emerging leaders and high-level managers, this new program equips …" at bounding box center [756, 199] width 661 height 118
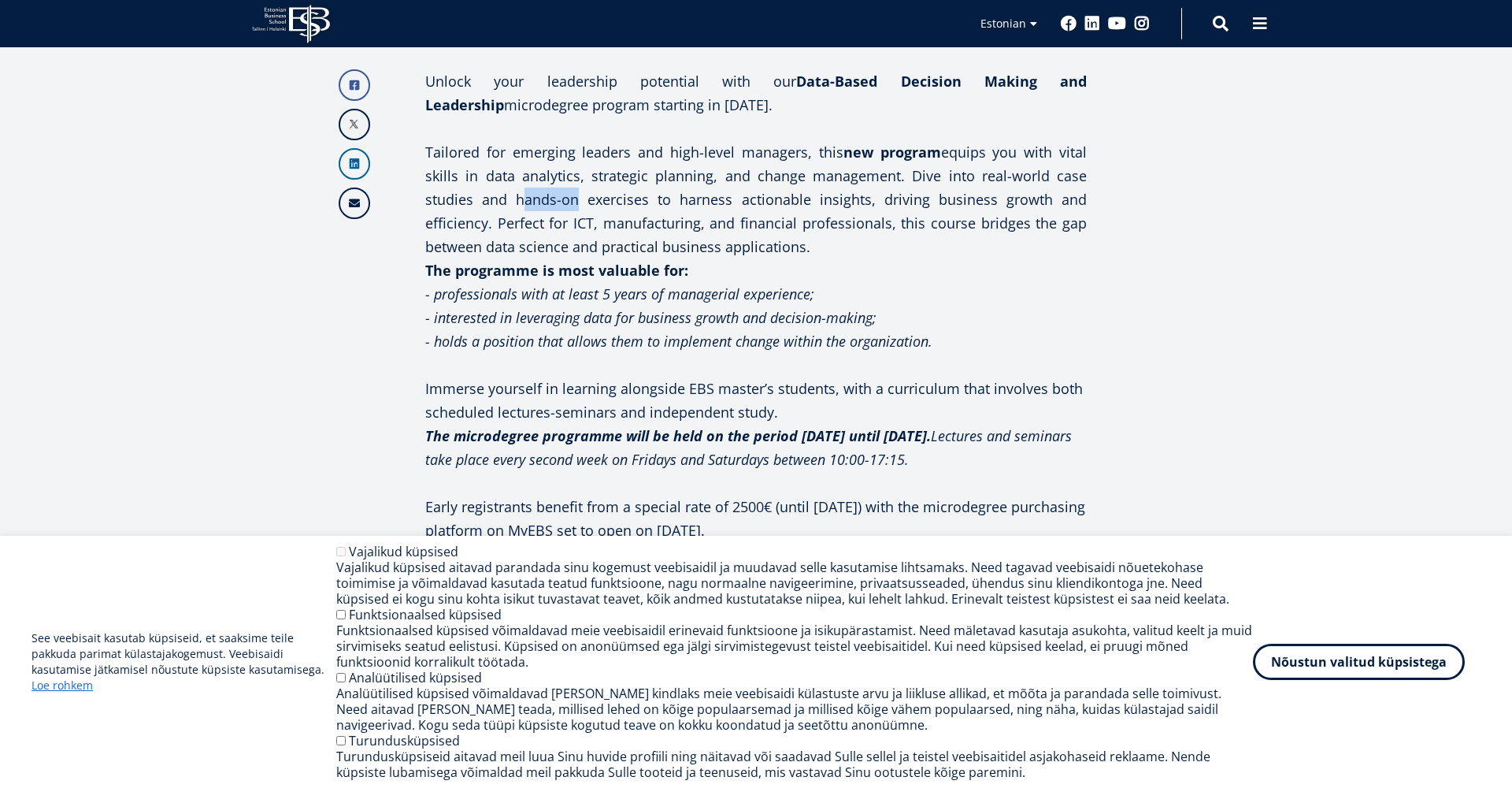
drag, startPoint x: 519, startPoint y: 202, endPoint x: 566, endPoint y: 201, distance: 47.0
click at [566, 202] on p "Tailored for emerging leaders and high-level managers, this new program equips …" at bounding box center [756, 199] width 661 height 118
click at [566, 201] on p "Tailored for emerging leaders and high-level managers, this new program equips …" at bounding box center [756, 199] width 661 height 118
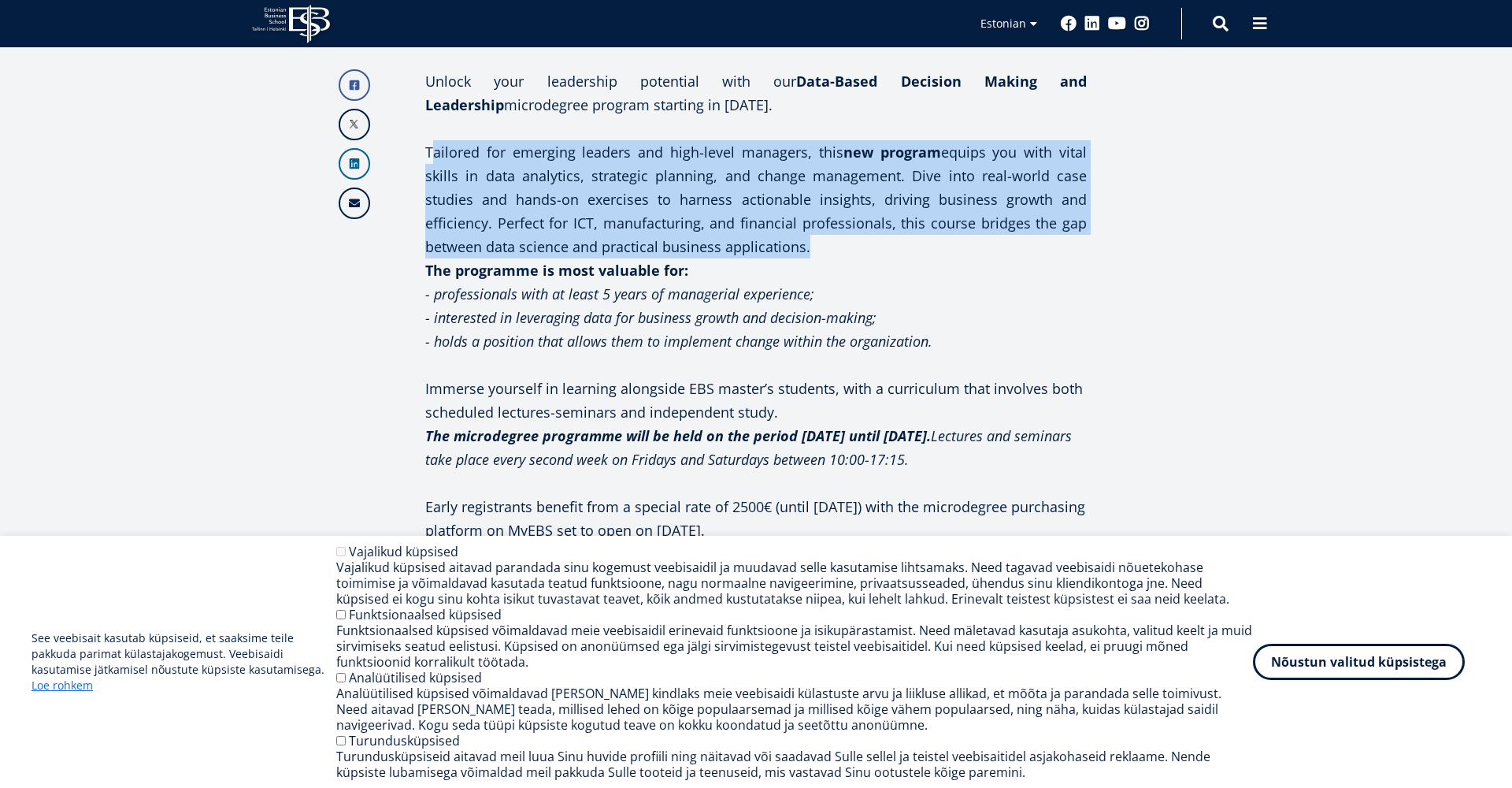
click at [566, 201] on p "Tailored for emerging leaders and high-level managers, this new program equips …" at bounding box center [756, 199] width 661 height 118
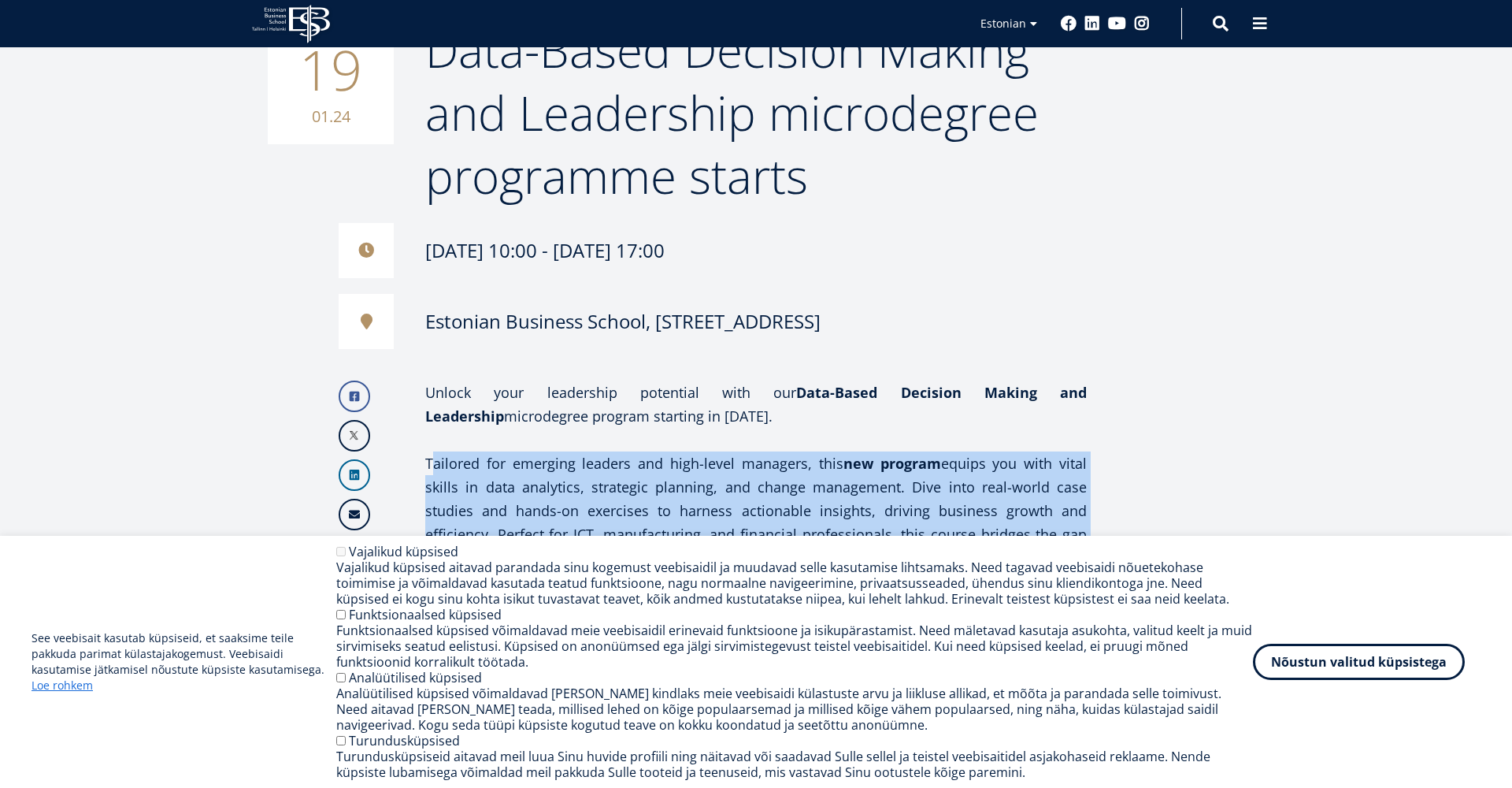
scroll to position [299, 0]
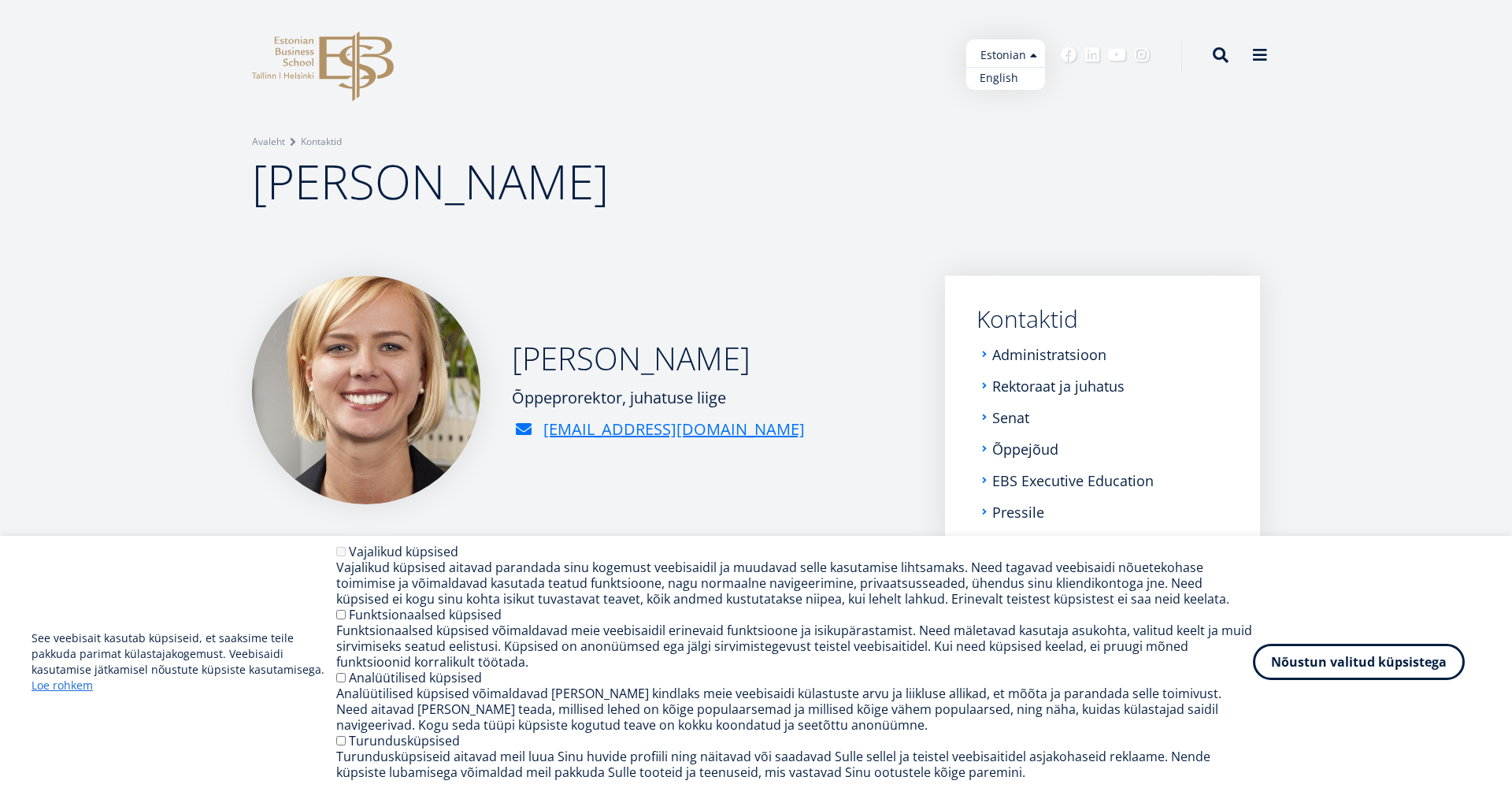
click at [997, 83] on link "English" at bounding box center [1006, 79] width 79 height 23
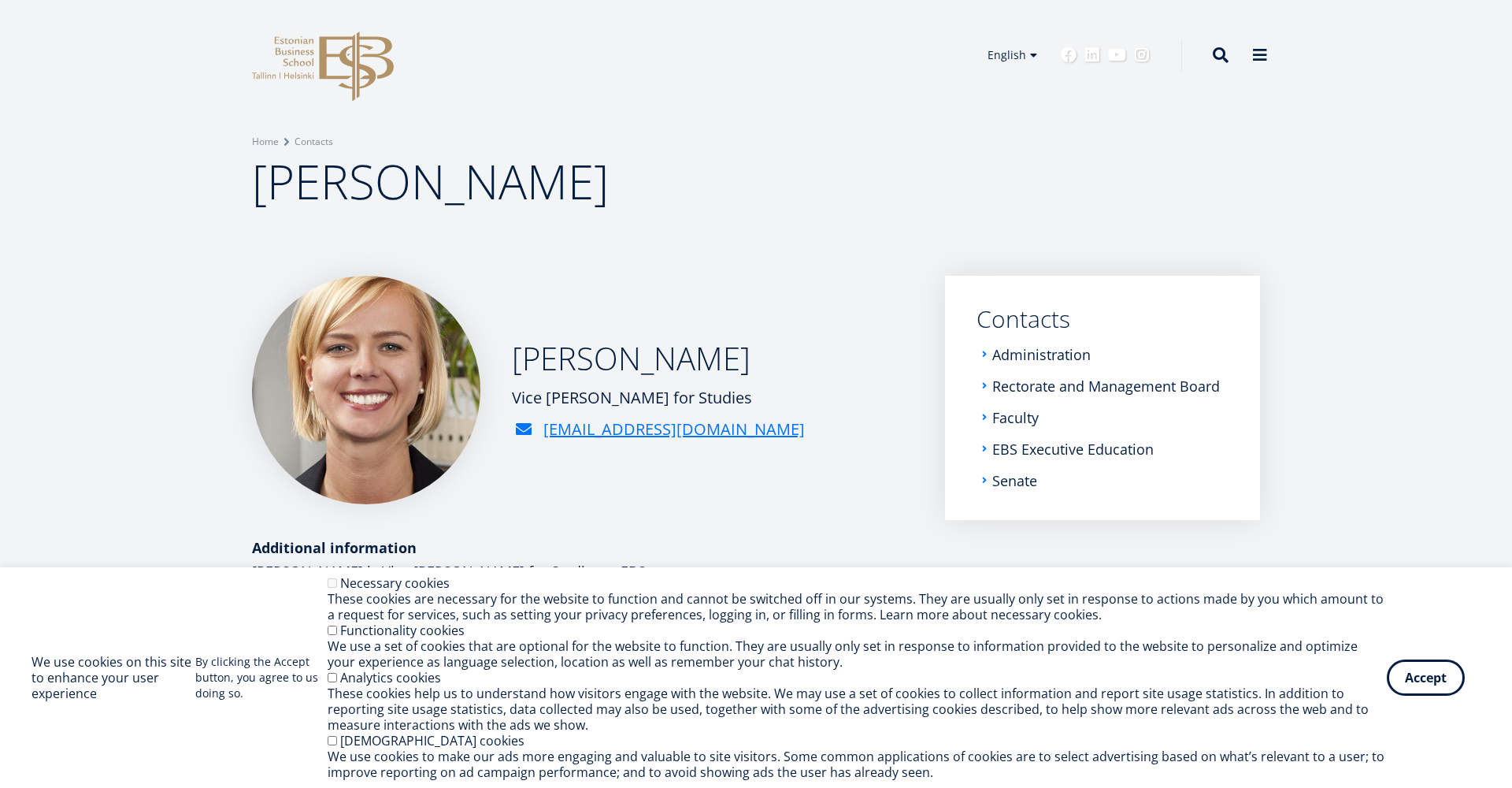
drag, startPoint x: 681, startPoint y: 396, endPoint x: 512, endPoint y: 398, distance: 169.0
click at [512, 398] on div "Vice [PERSON_NAME] for Studies" at bounding box center [659, 397] width 293 height 24
copy div "Vice [PERSON_NAME] for Studies"
